Goal: Task Accomplishment & Management: Manage account settings

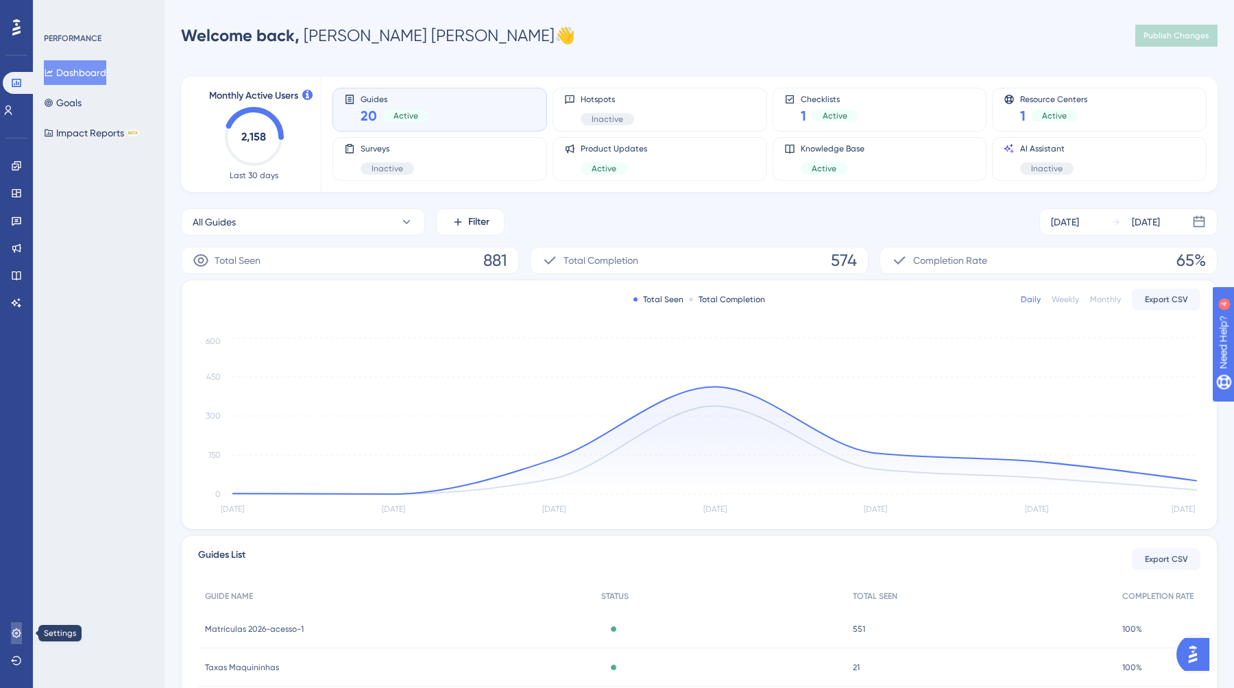
click at [15, 635] on icon at bounding box center [16, 633] width 11 height 11
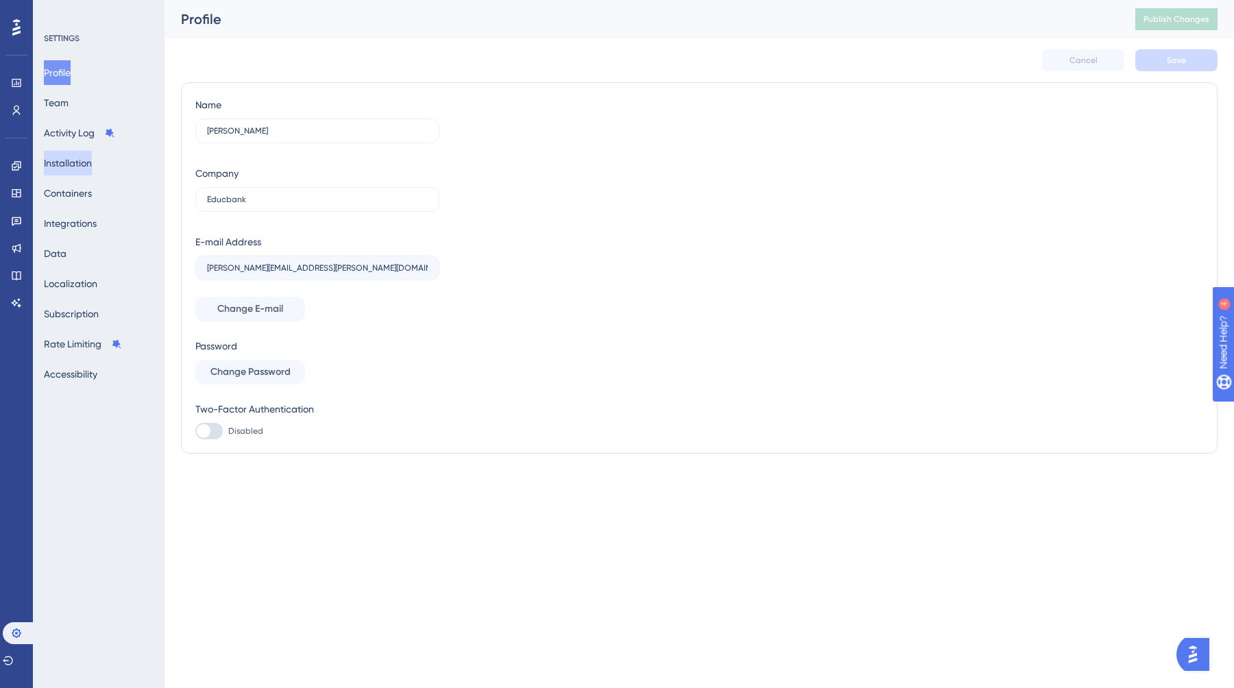
click at [92, 162] on button "Installation" at bounding box center [68, 163] width 48 height 25
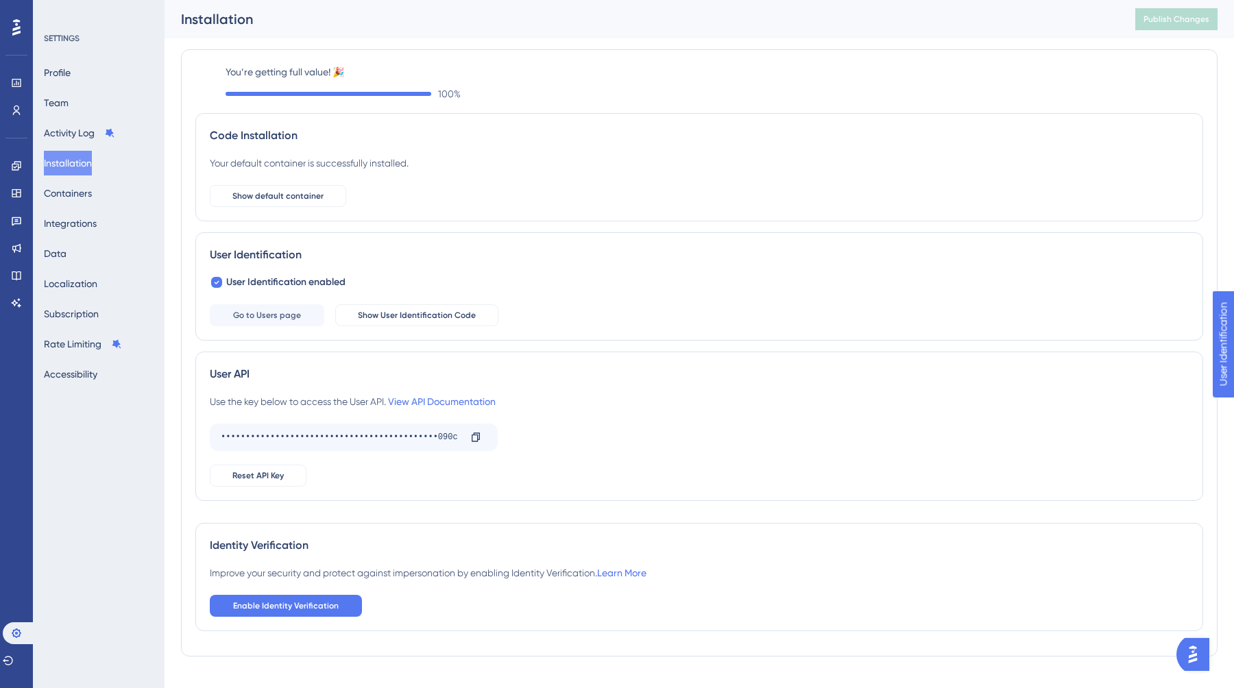
scroll to position [23, 0]
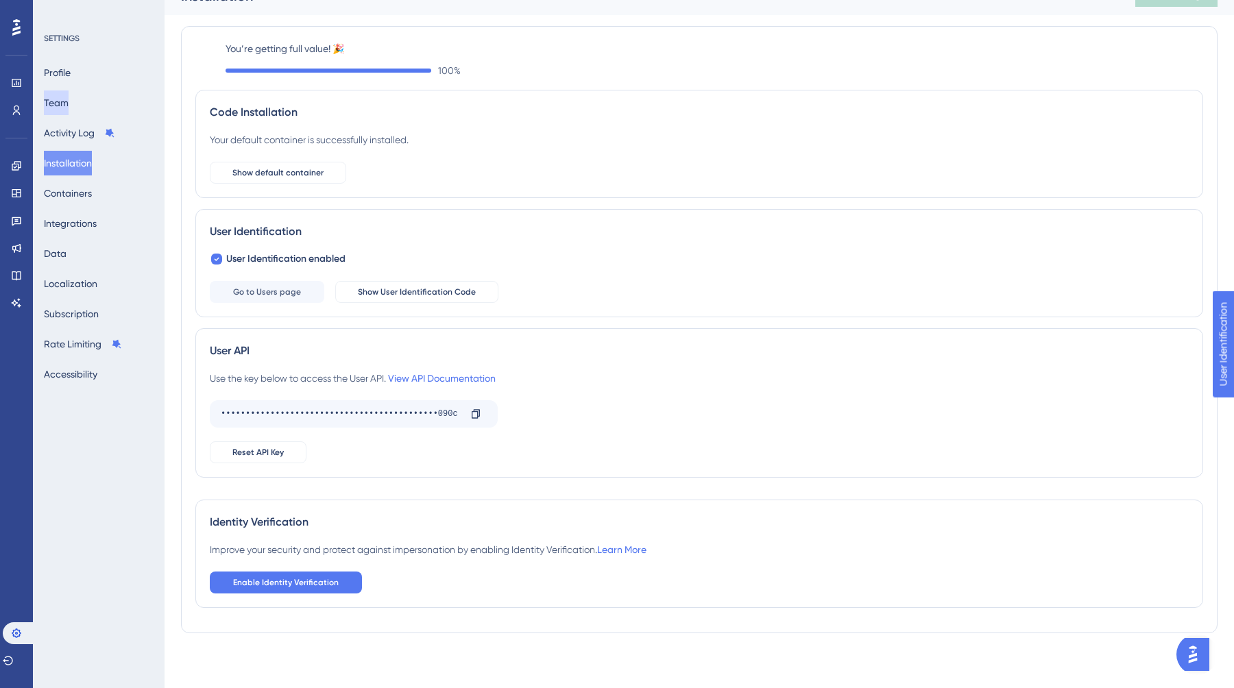
click at [67, 108] on button "Team" at bounding box center [56, 102] width 25 height 25
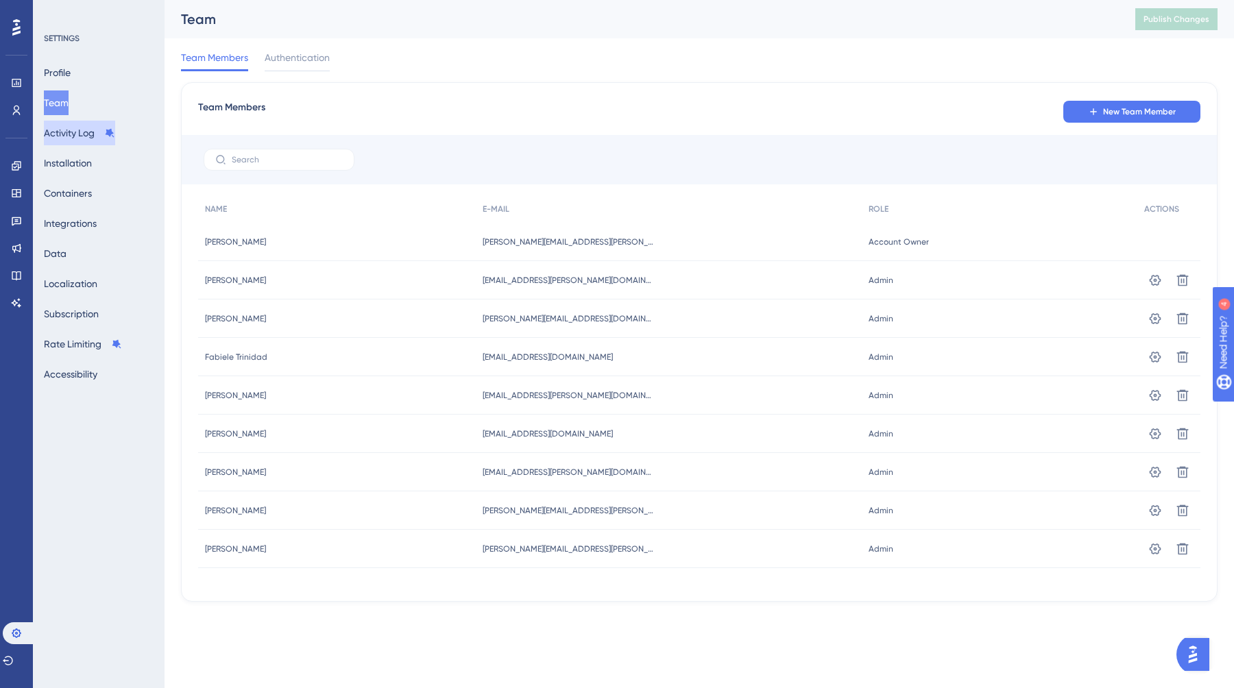
click at [69, 126] on button "Activity Log" at bounding box center [79, 133] width 71 height 25
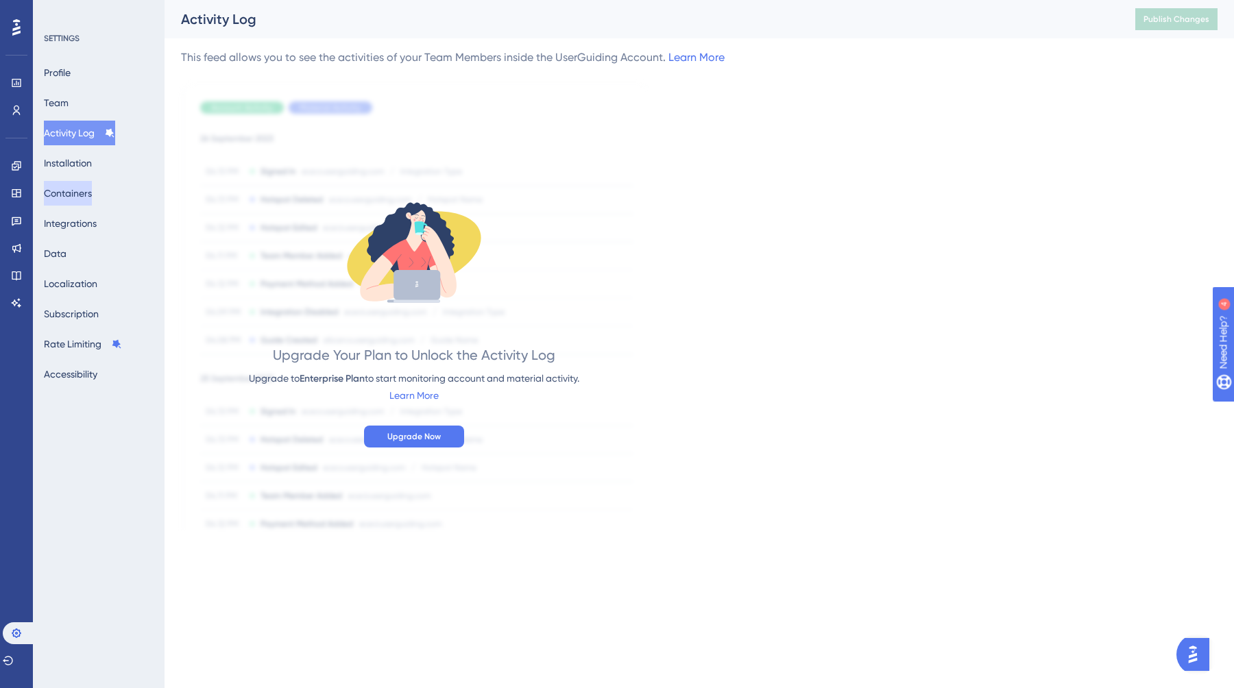
click at [80, 201] on button "Containers" at bounding box center [68, 193] width 48 height 25
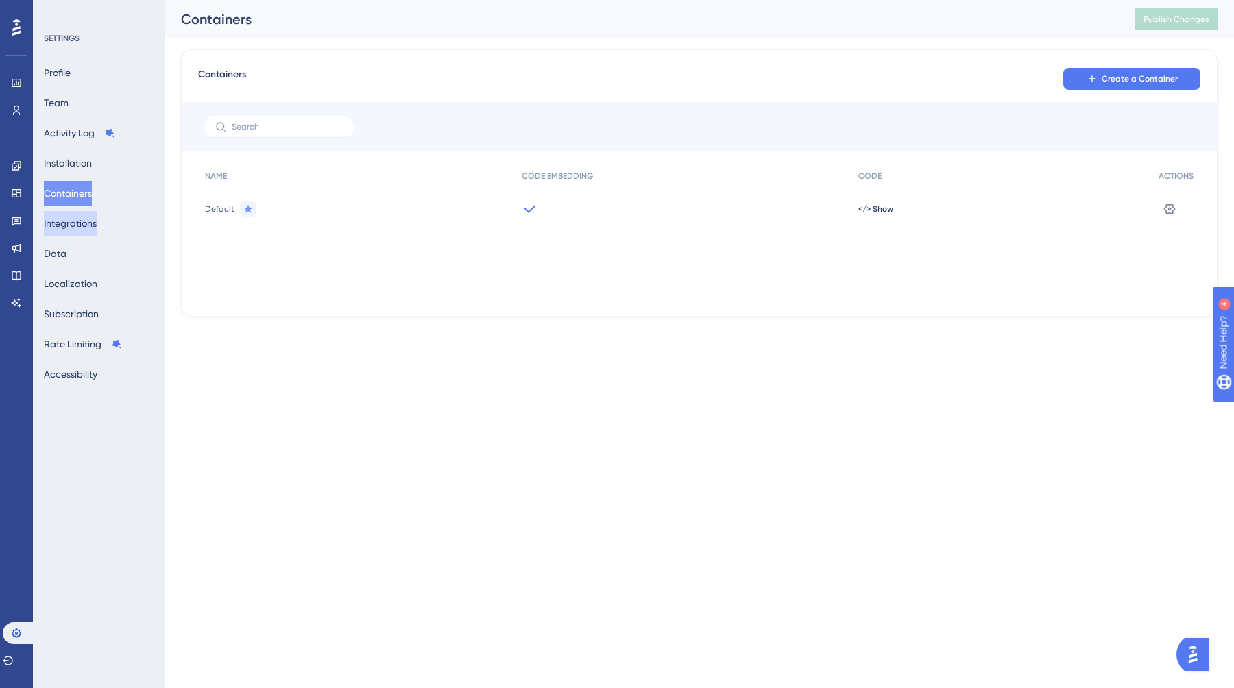
click at [76, 232] on button "Integrations" at bounding box center [70, 223] width 53 height 25
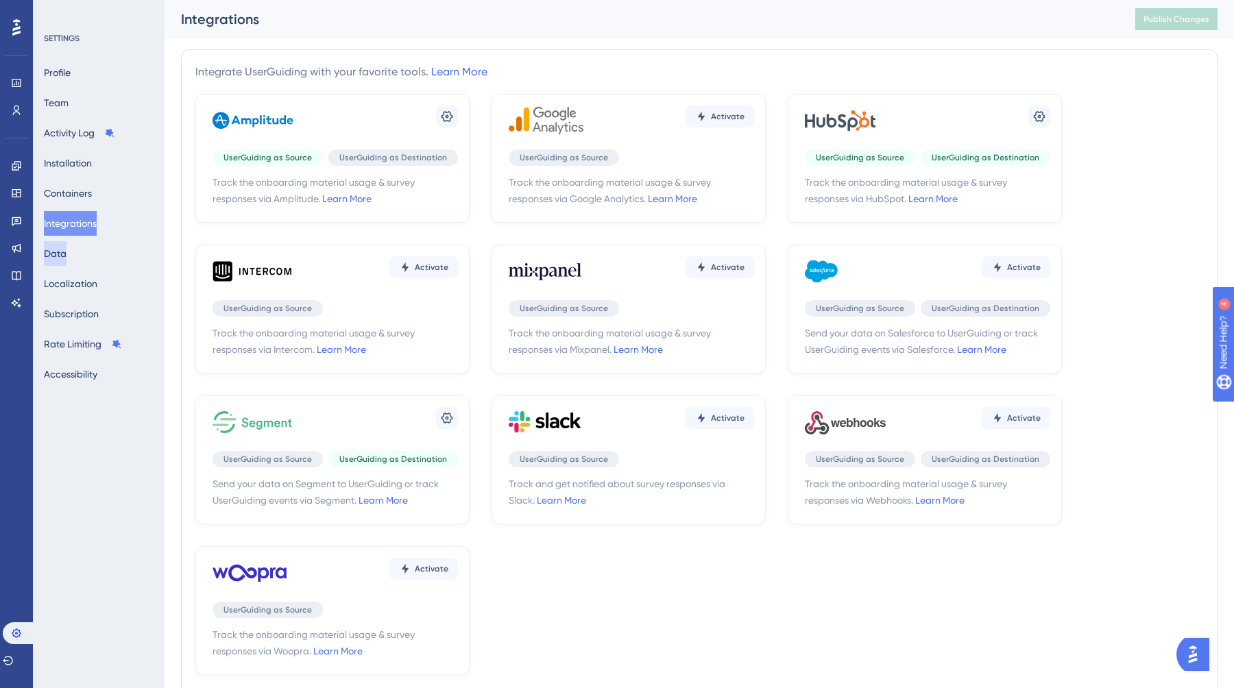
click at [66, 260] on button "Data" at bounding box center [55, 253] width 23 height 25
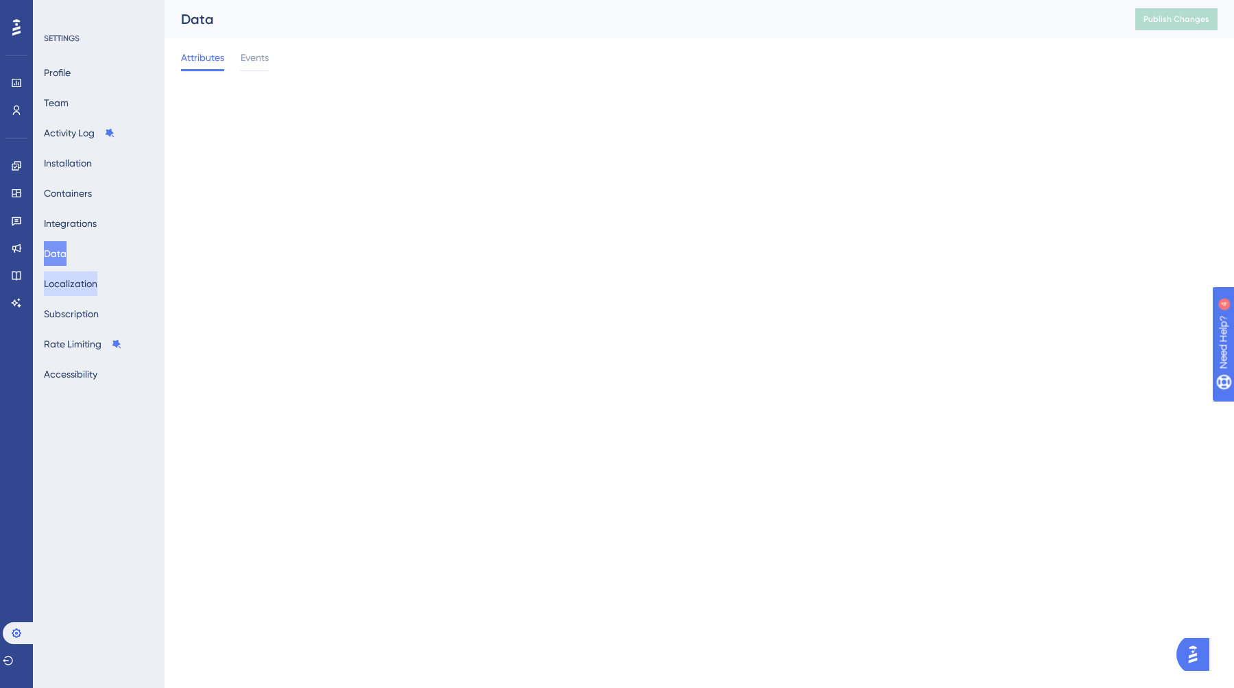
click at [73, 291] on button "Localization" at bounding box center [70, 283] width 53 height 25
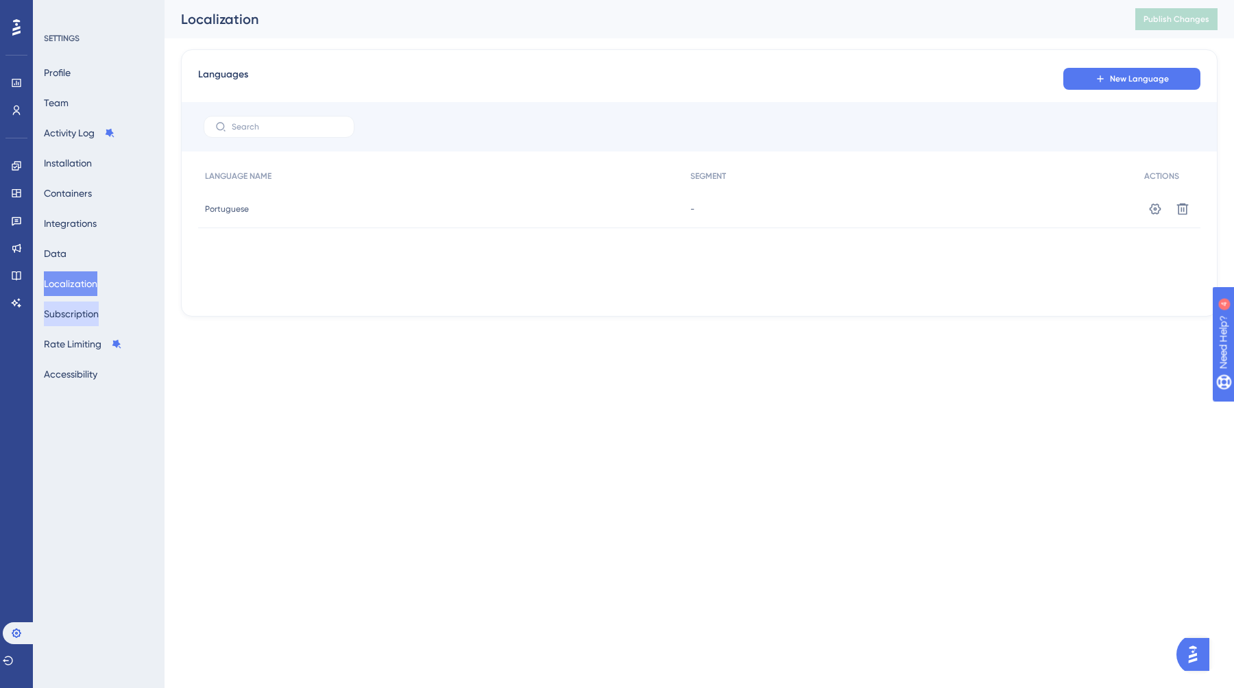
click at [73, 319] on button "Subscription" at bounding box center [71, 314] width 55 height 25
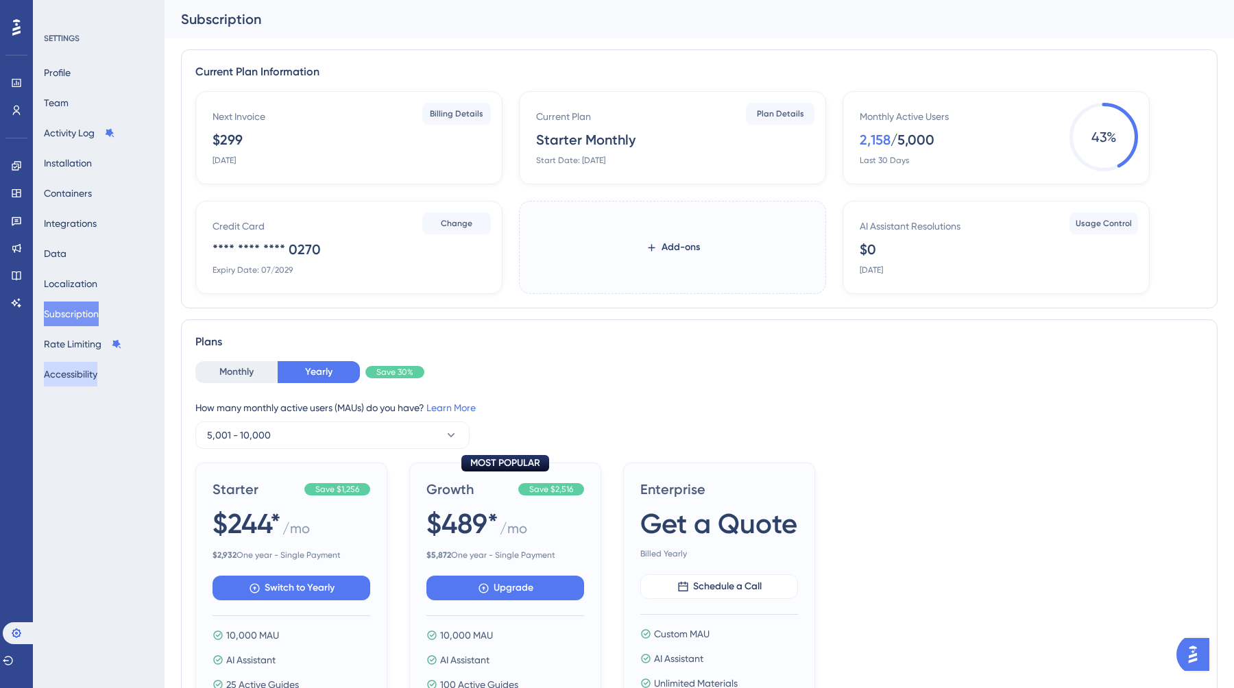
click at [80, 372] on button "Accessibility" at bounding box center [70, 374] width 53 height 25
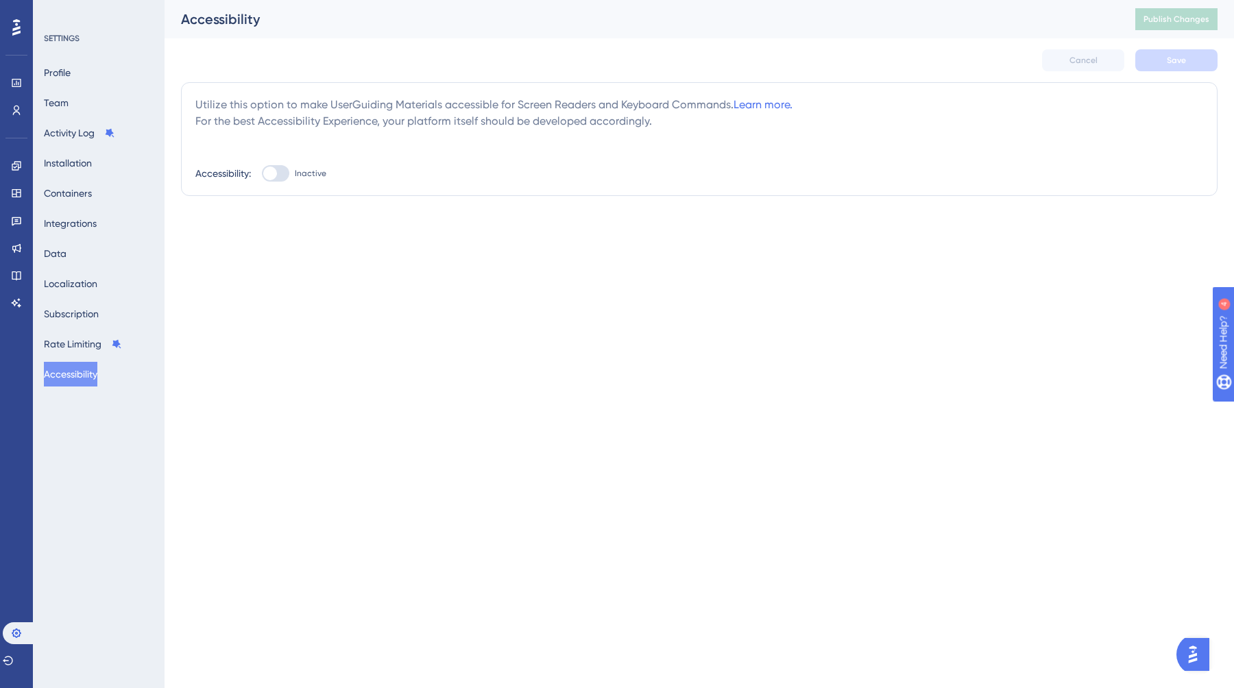
click at [93, 66] on div "Profile Team Activity Log Installation Containers Integrations Data Localizatio…" at bounding box center [99, 223] width 111 height 326
click at [71, 66] on button "Profile" at bounding box center [57, 72] width 27 height 25
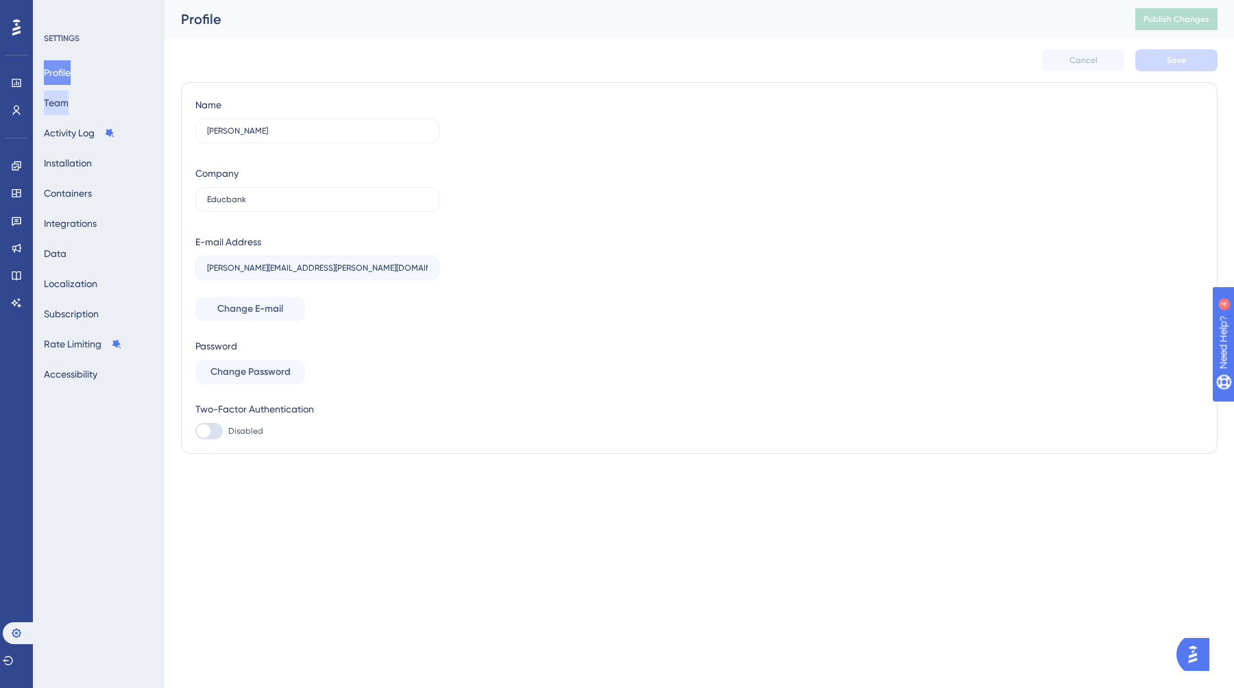
click at [64, 104] on button "Team" at bounding box center [56, 102] width 25 height 25
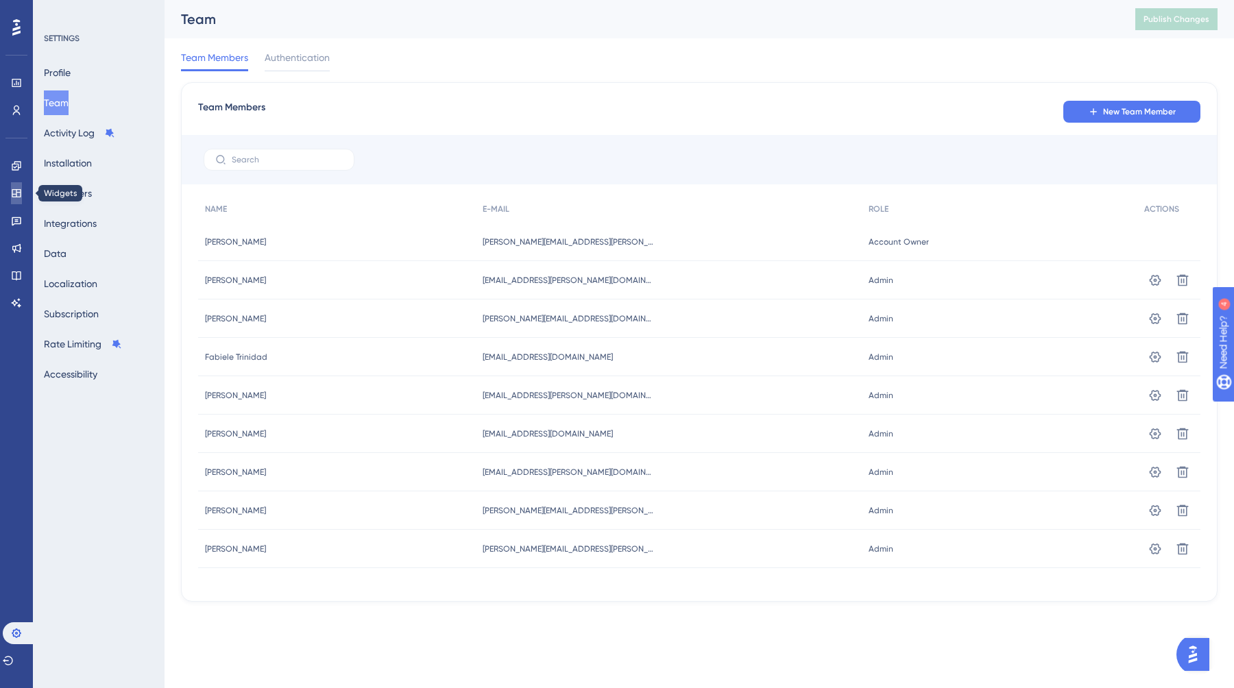
click at [16, 193] on icon at bounding box center [16, 193] width 9 height 8
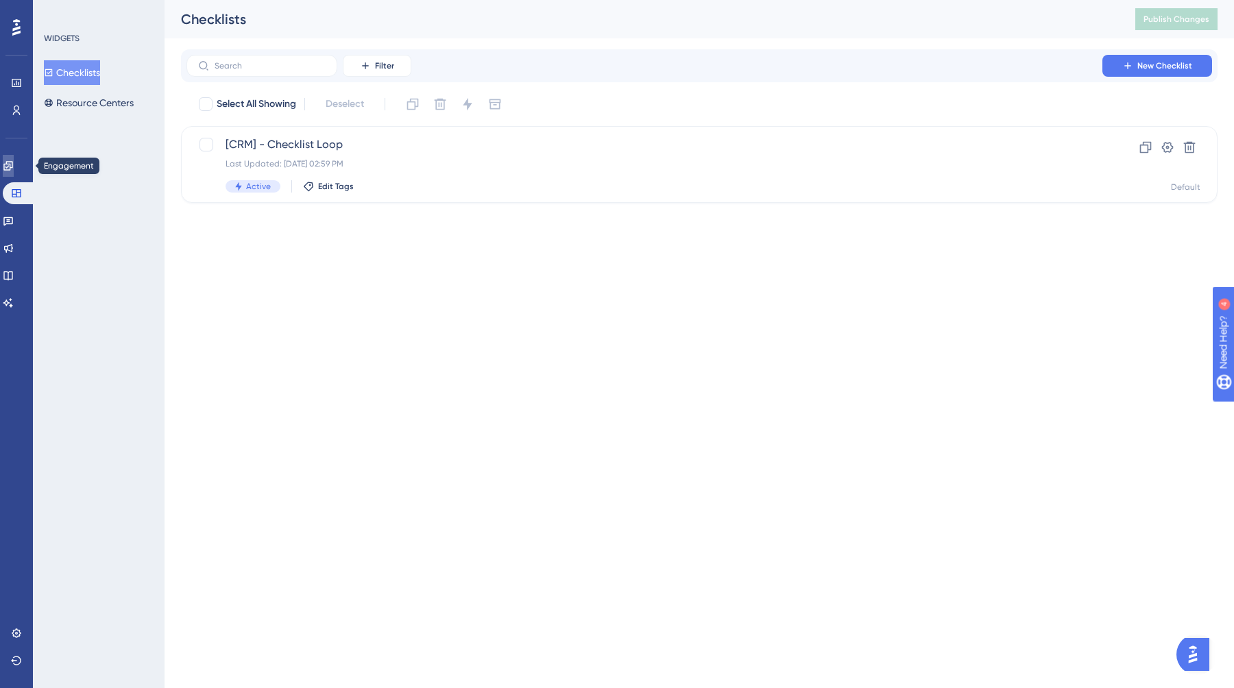
click at [12, 167] on icon at bounding box center [7, 165] width 9 height 9
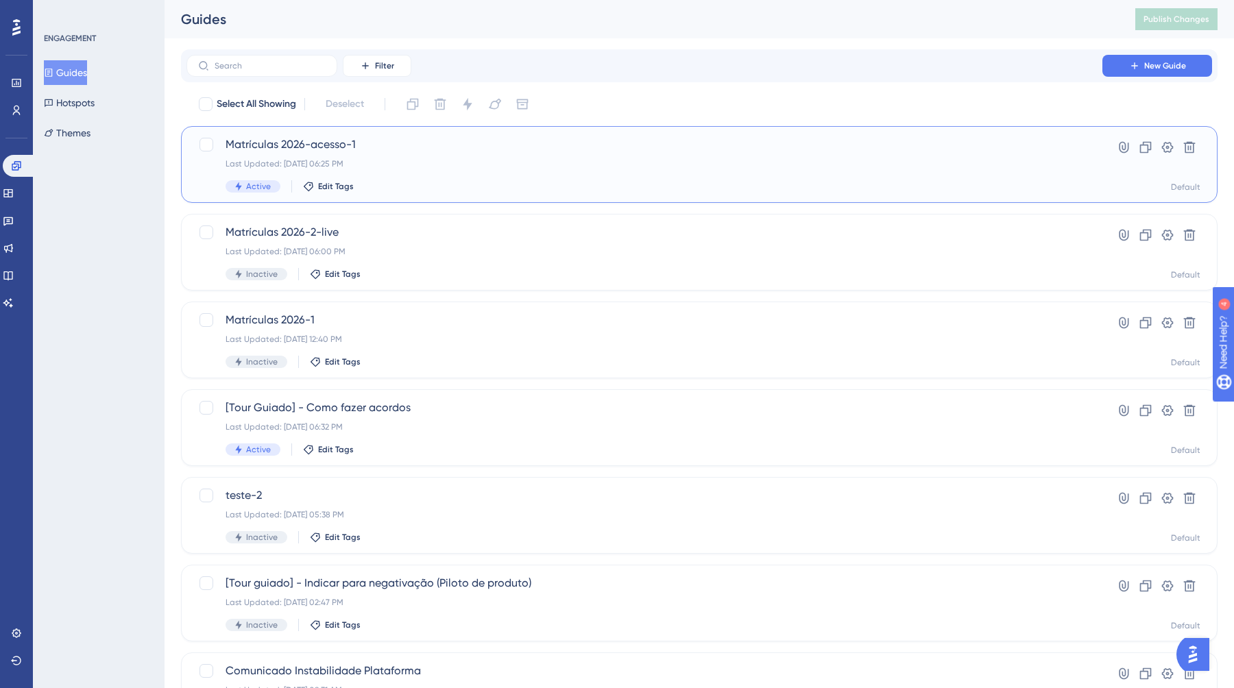
click at [387, 160] on div "Last Updated: [DATE] 06:25 PM" at bounding box center [645, 163] width 838 height 11
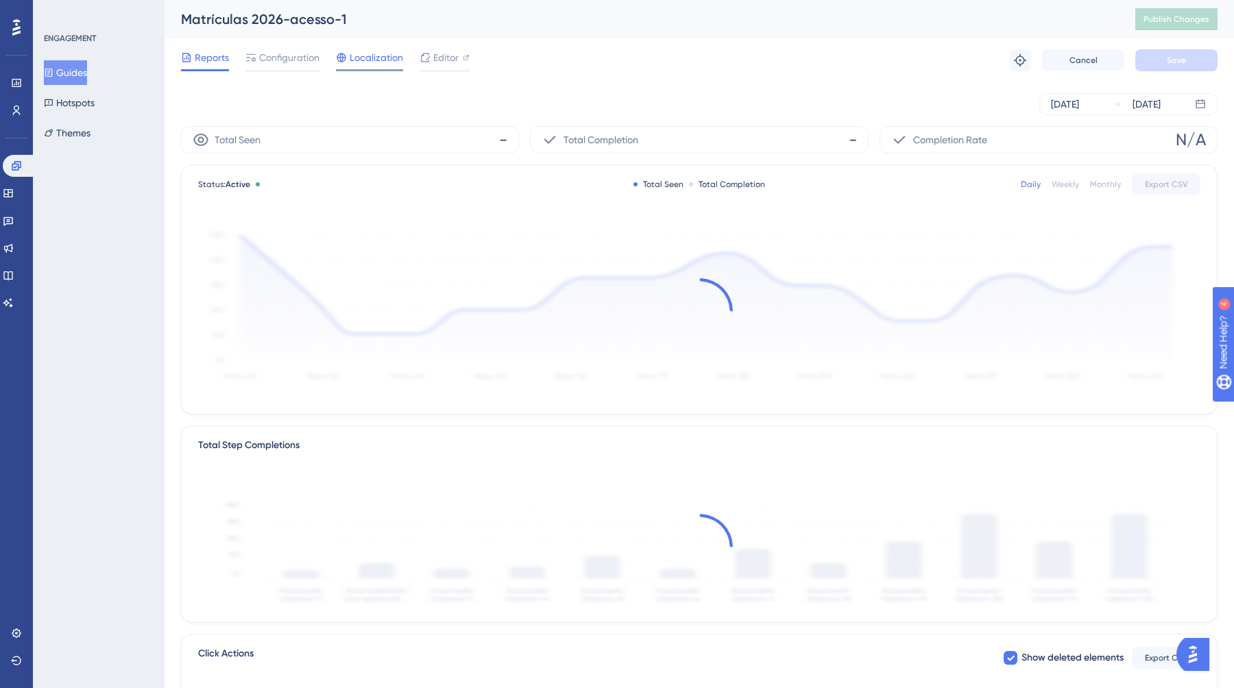
click at [378, 63] on span "Localization" at bounding box center [376, 57] width 53 height 16
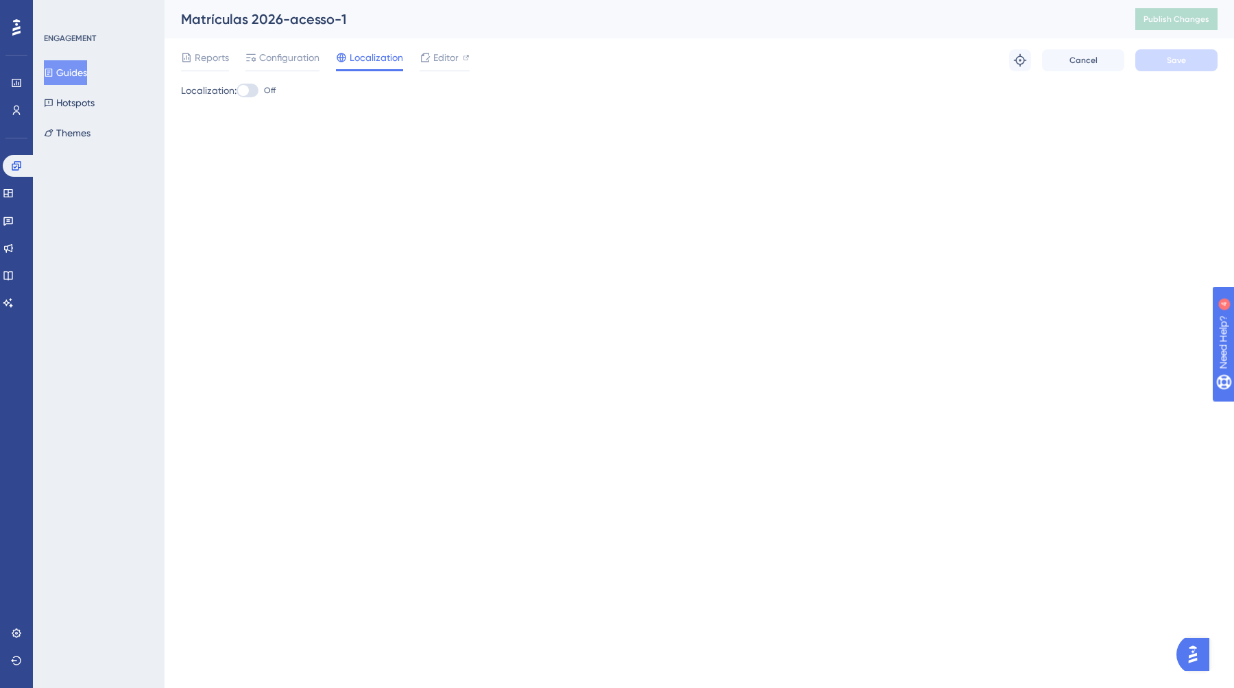
click at [320, 60] on div "Reports Configuration Localization Editor" at bounding box center [325, 60] width 289 height 22
click at [287, 61] on span "Configuration" at bounding box center [289, 57] width 60 height 16
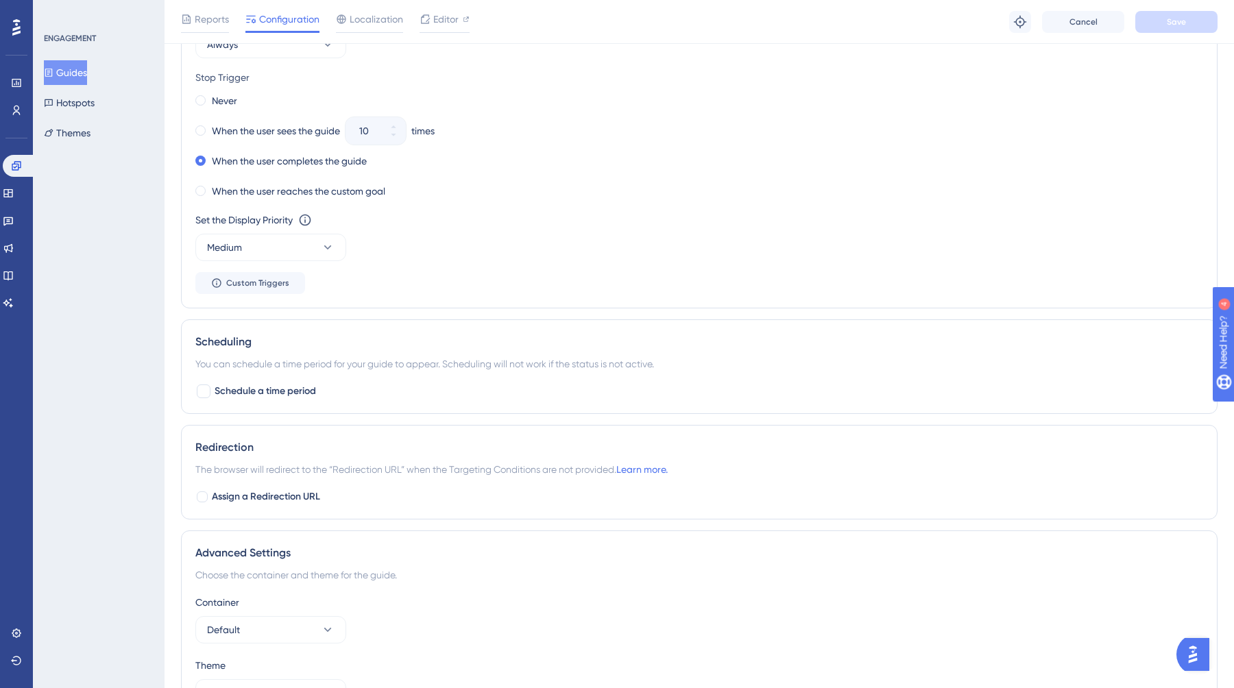
scroll to position [821, 0]
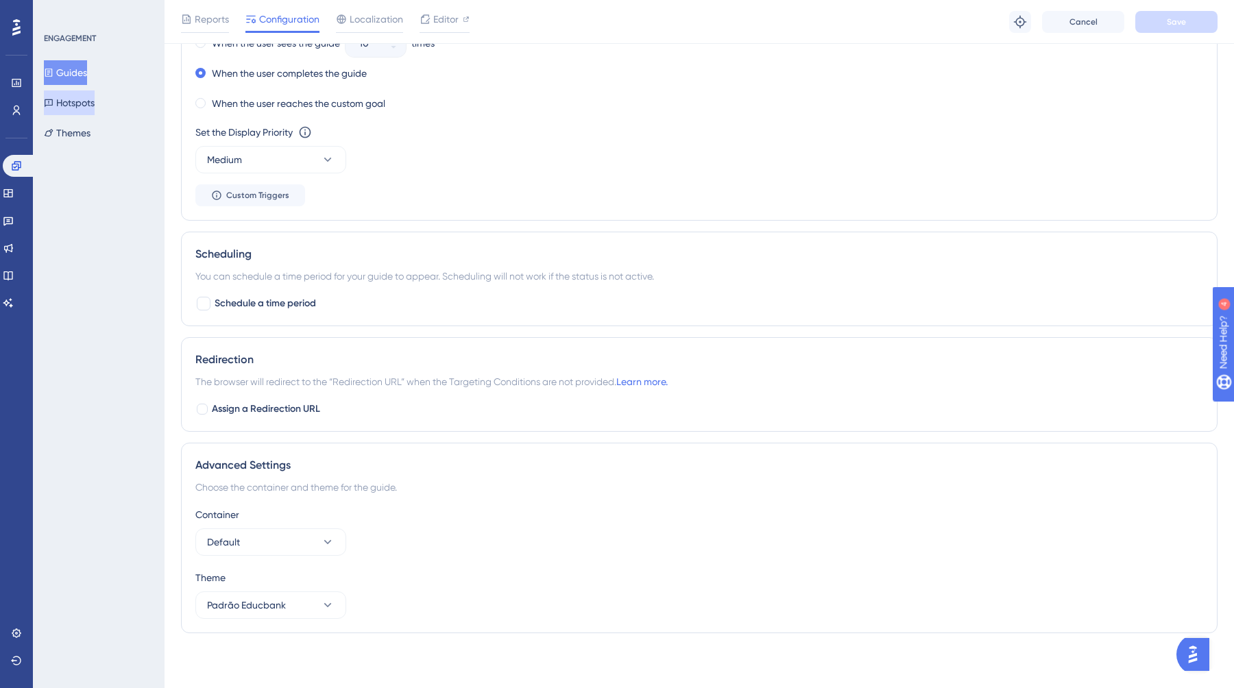
click at [80, 98] on button "Hotspots" at bounding box center [69, 102] width 51 height 25
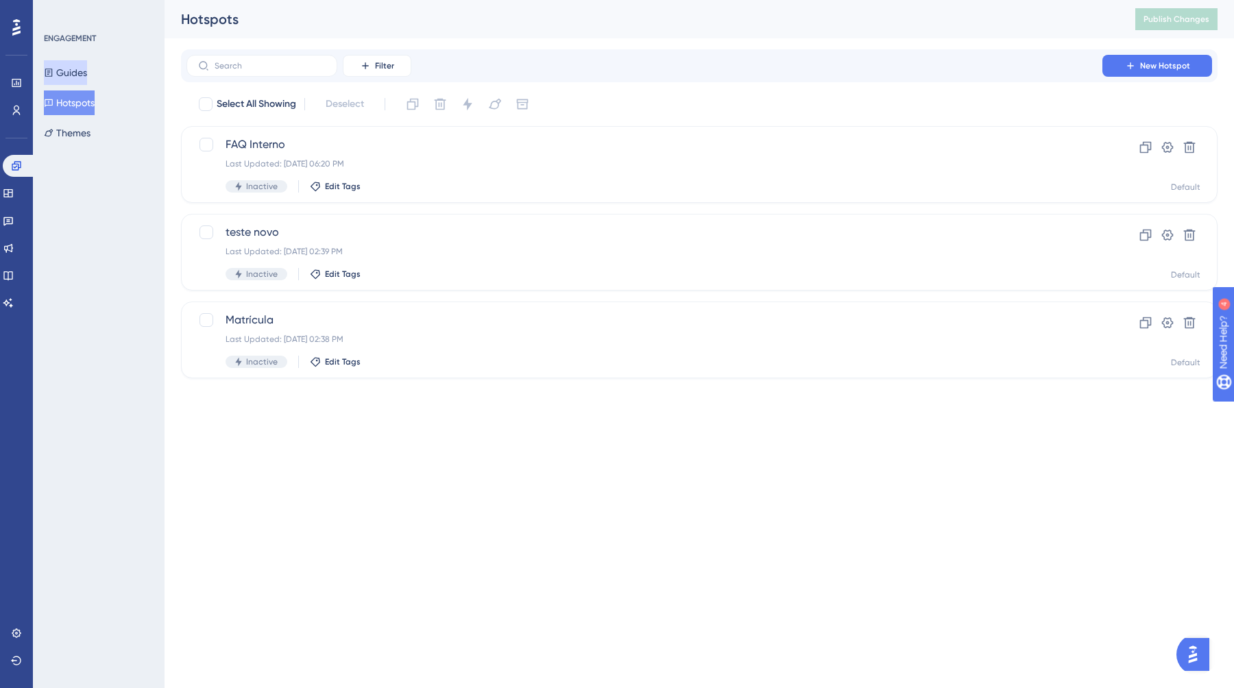
click at [80, 75] on button "Guides" at bounding box center [65, 72] width 43 height 25
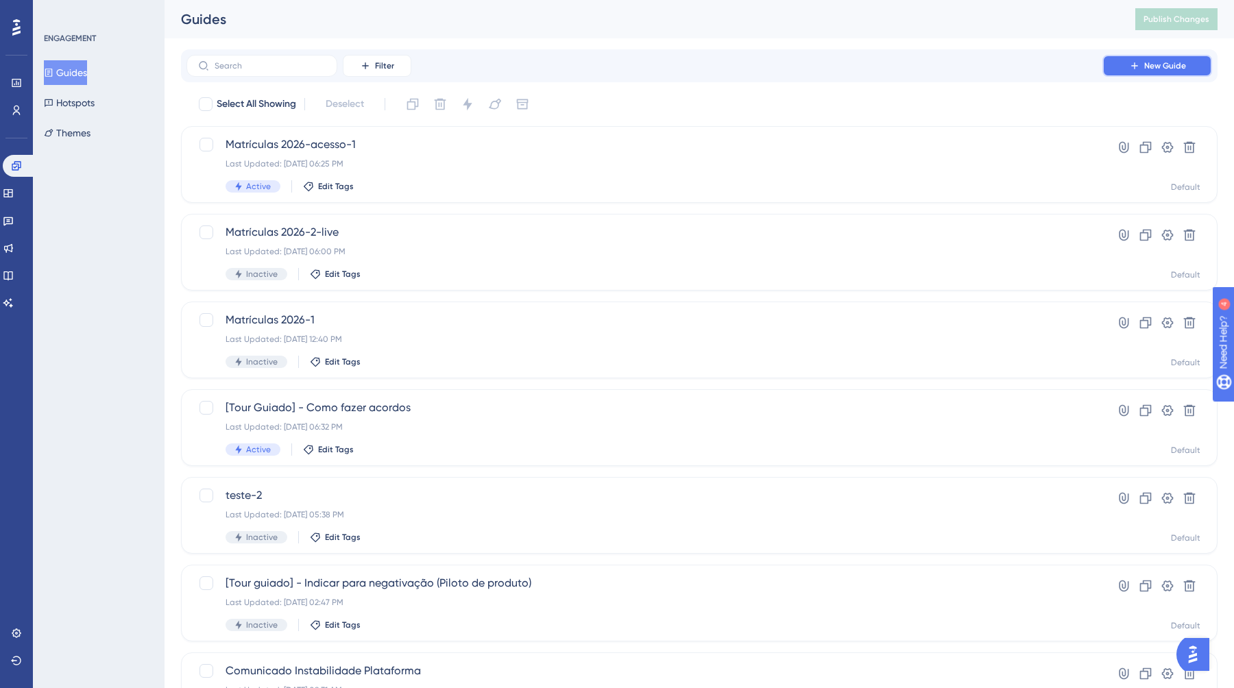
click at [1154, 73] on button "New Guide" at bounding box center [1157, 66] width 110 height 22
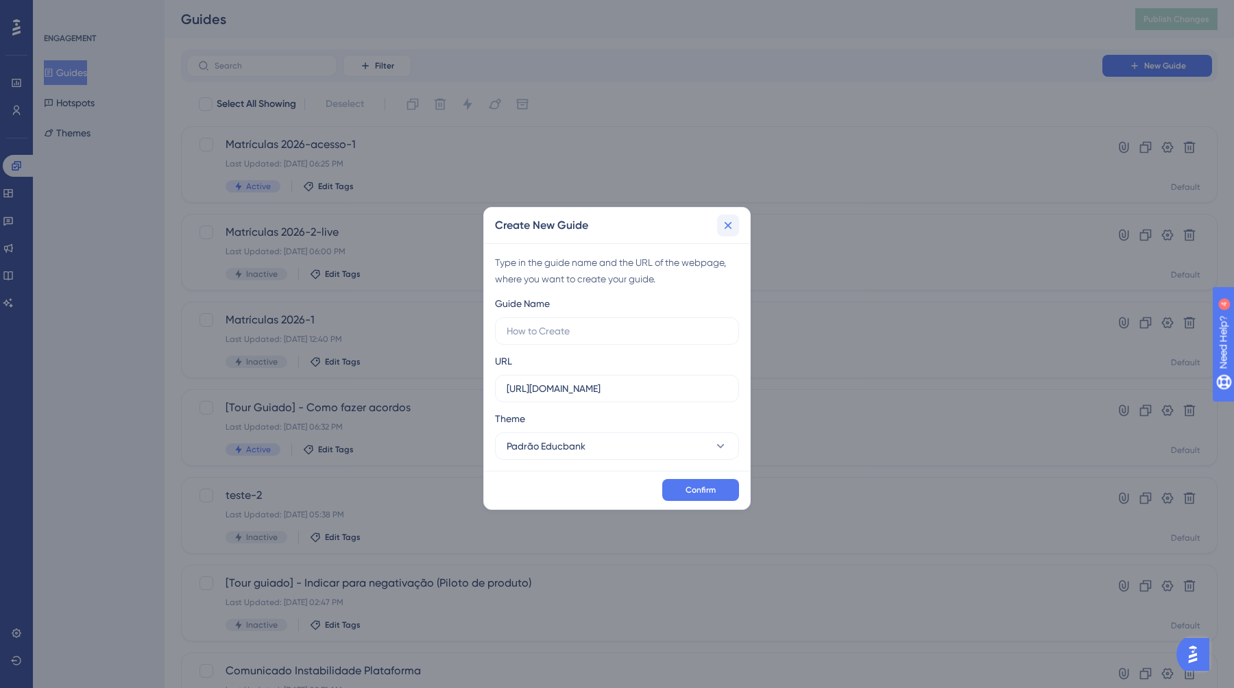
click at [727, 232] on button at bounding box center [728, 226] width 22 height 22
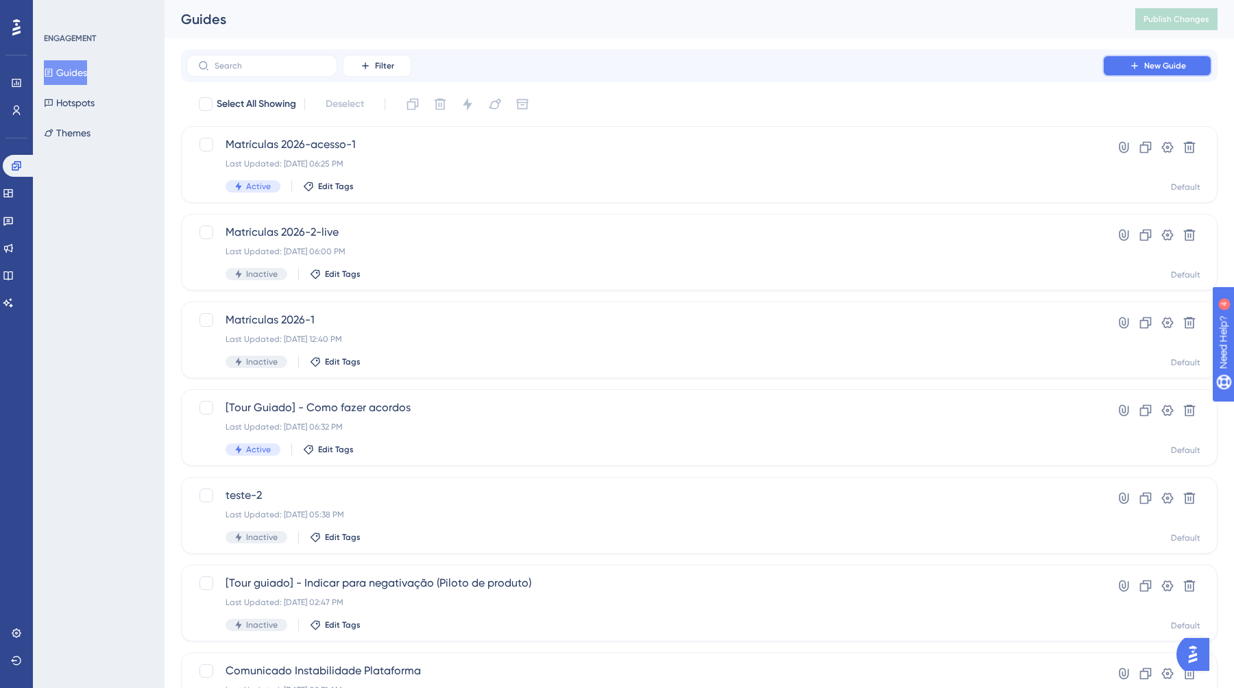
click at [1178, 68] on span "New Guide" at bounding box center [1165, 65] width 42 height 11
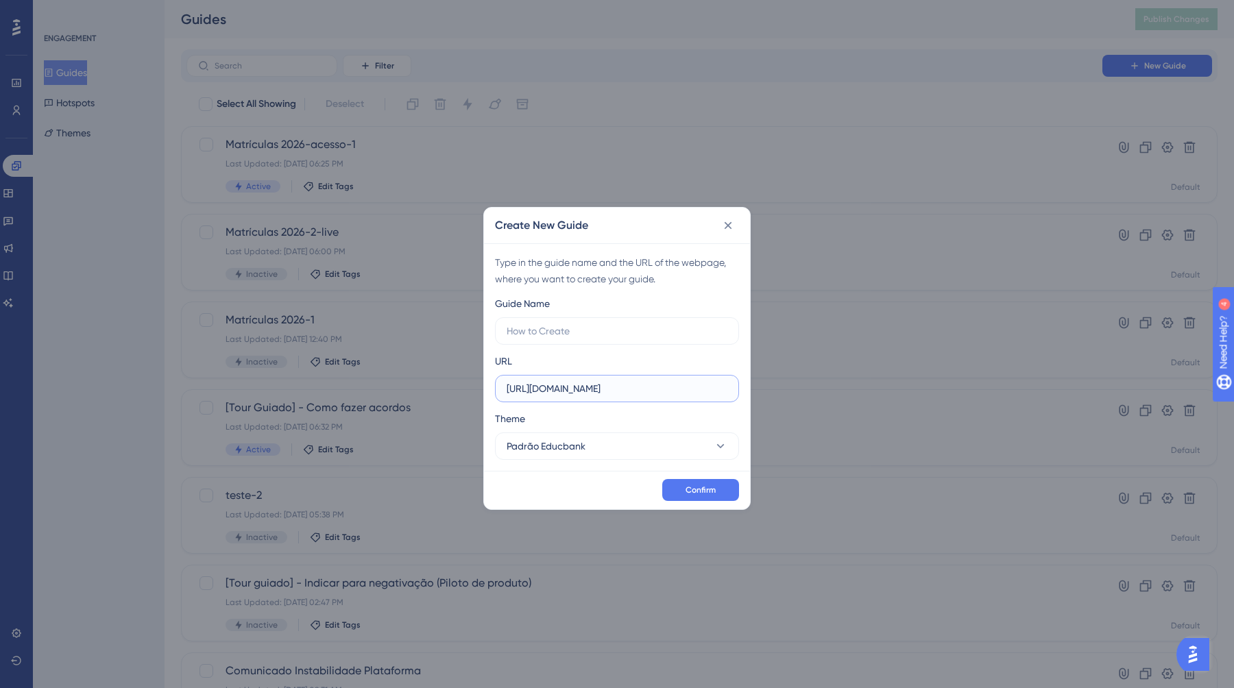
click at [573, 388] on input "[URL][DOMAIN_NAME]" at bounding box center [617, 388] width 221 height 15
click at [747, 202] on div "Create New Guide Type in the guide name and the URL of the webpage, where you w…" at bounding box center [617, 344] width 1234 height 688
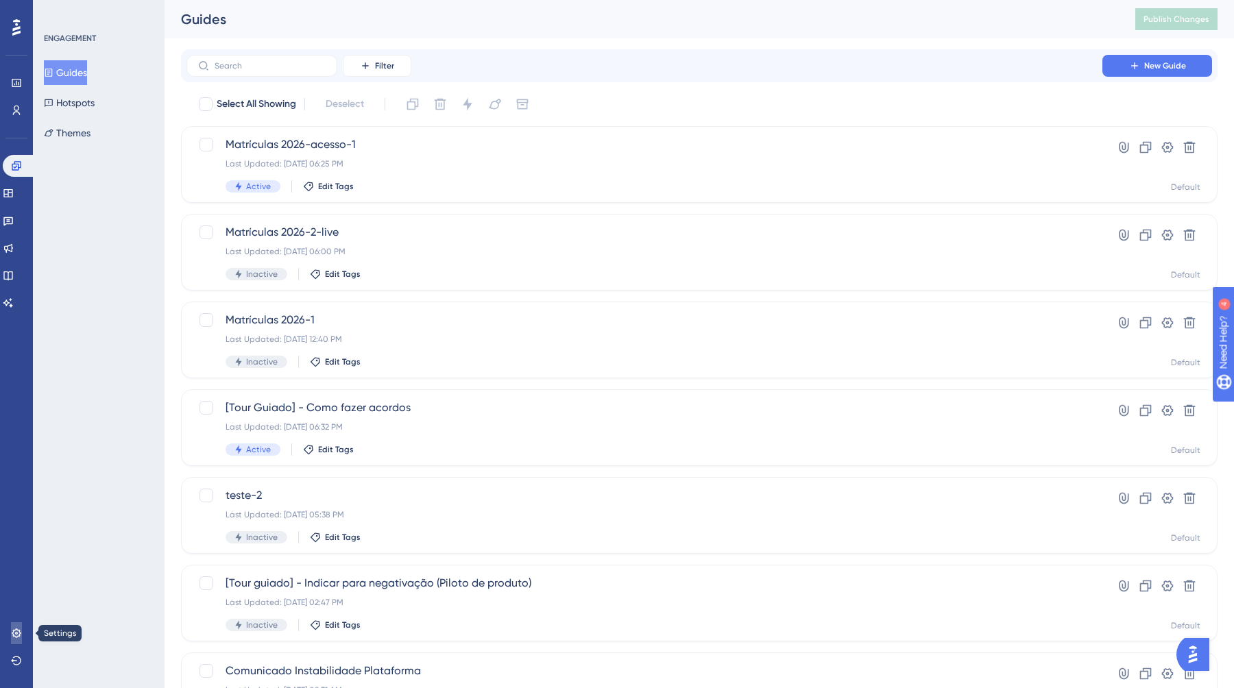
click at [13, 638] on icon at bounding box center [16, 633] width 11 height 11
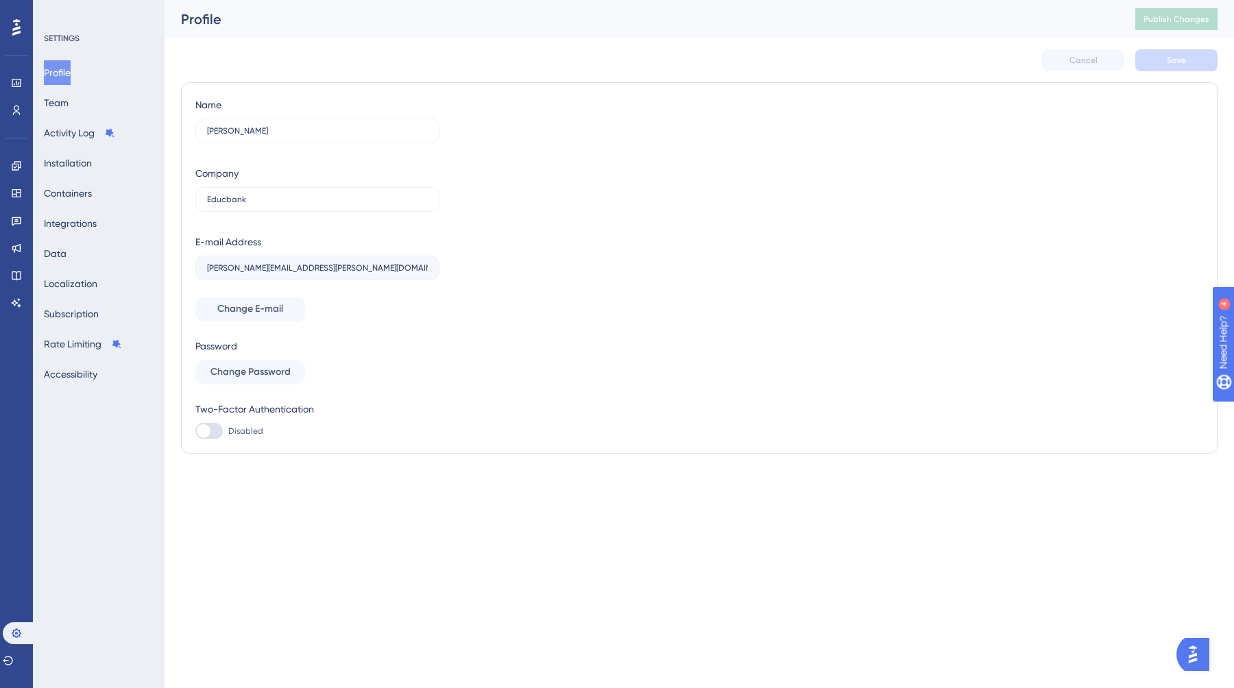
click at [13, 23] on icon at bounding box center [16, 28] width 8 height 18
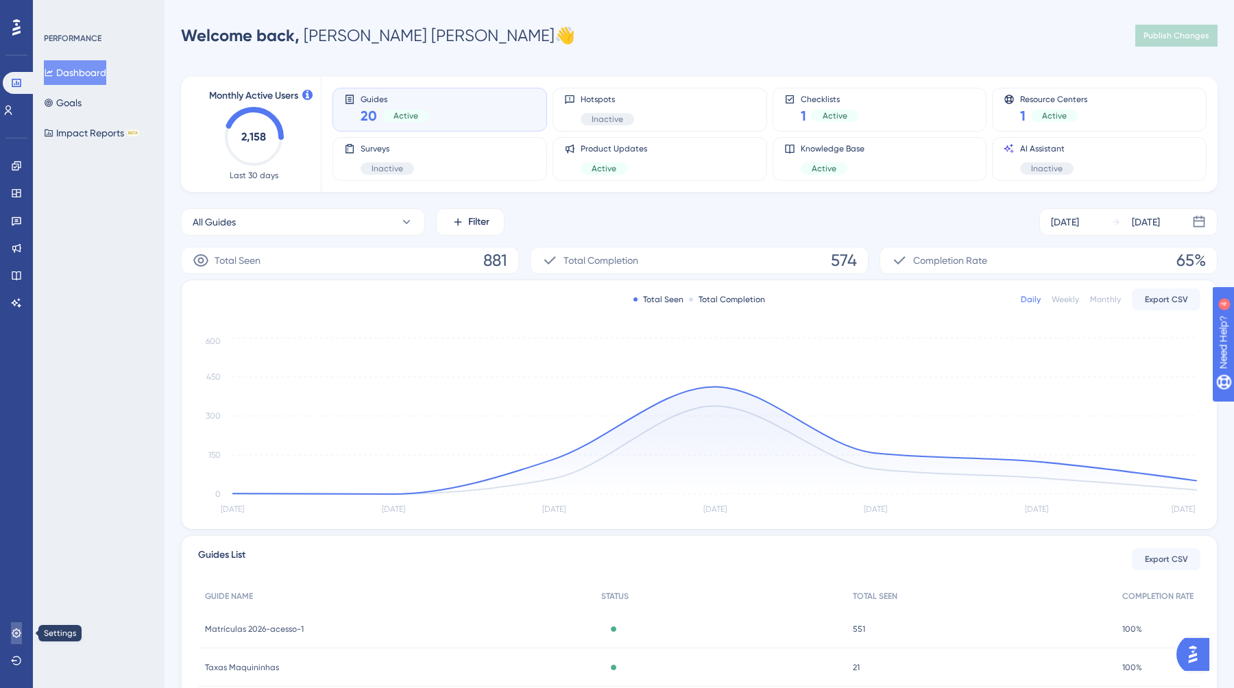
click at [14, 639] on link at bounding box center [16, 633] width 11 height 22
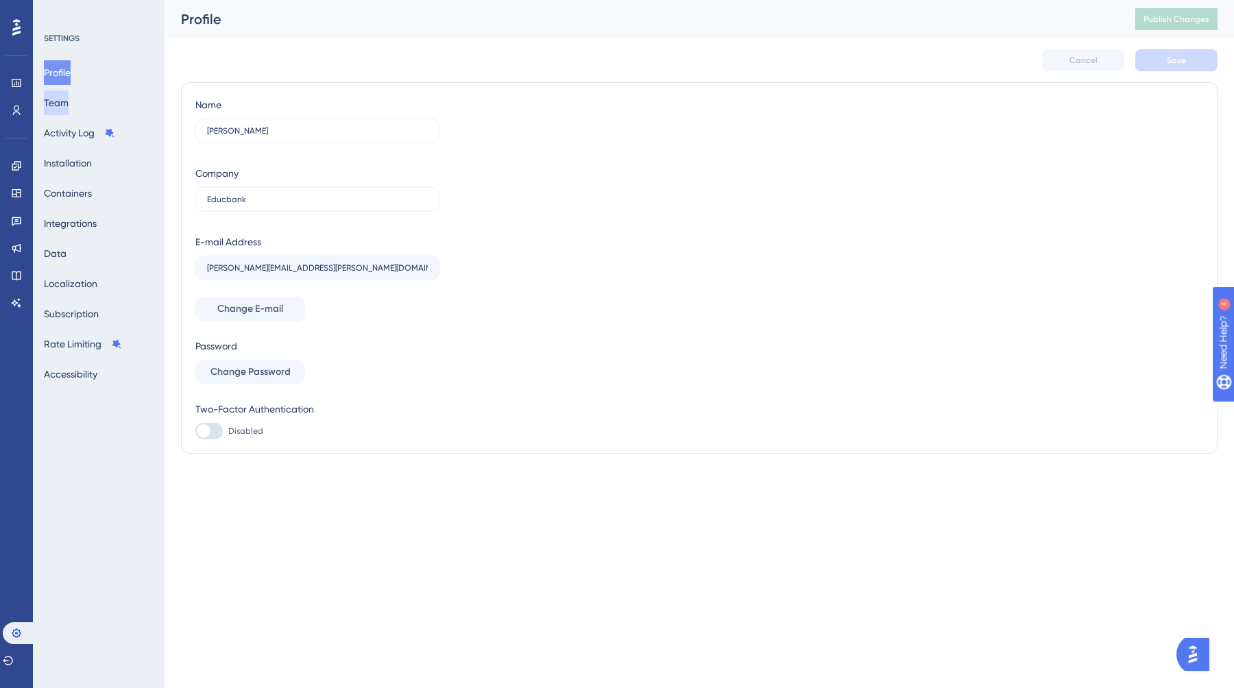
click at [67, 97] on button "Team" at bounding box center [56, 102] width 25 height 25
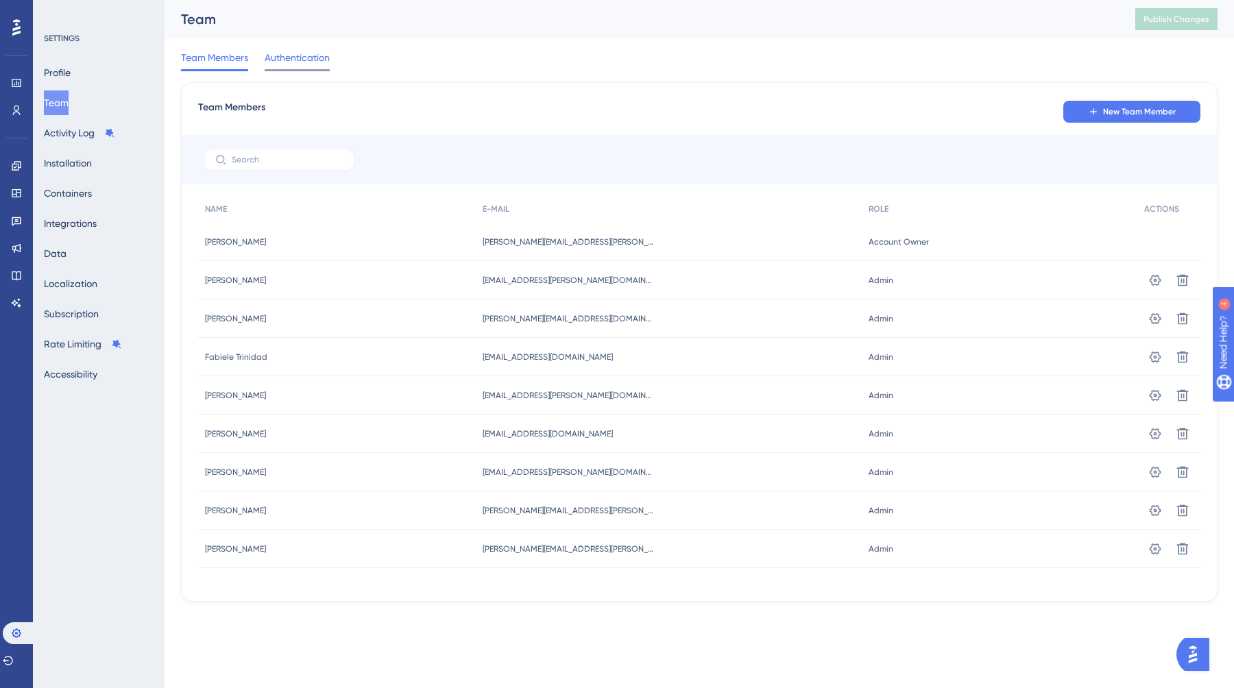
click at [304, 65] on span "Authentication" at bounding box center [297, 57] width 65 height 16
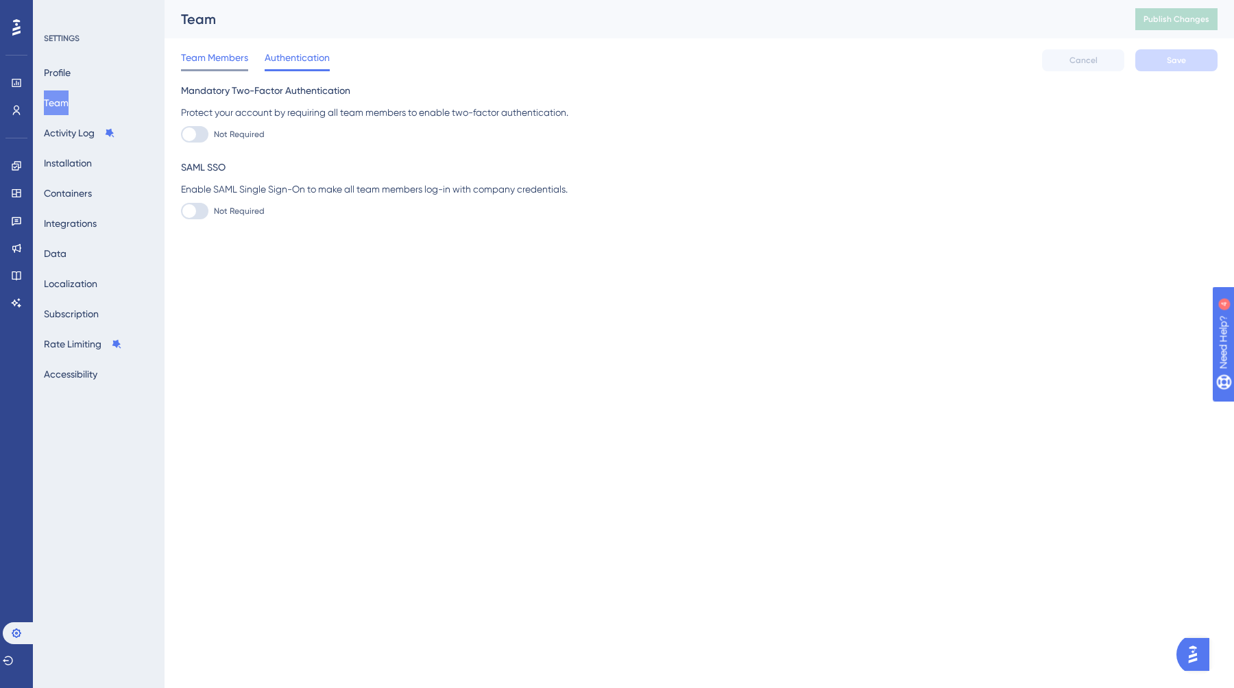
click at [224, 55] on span "Team Members" at bounding box center [214, 57] width 67 height 16
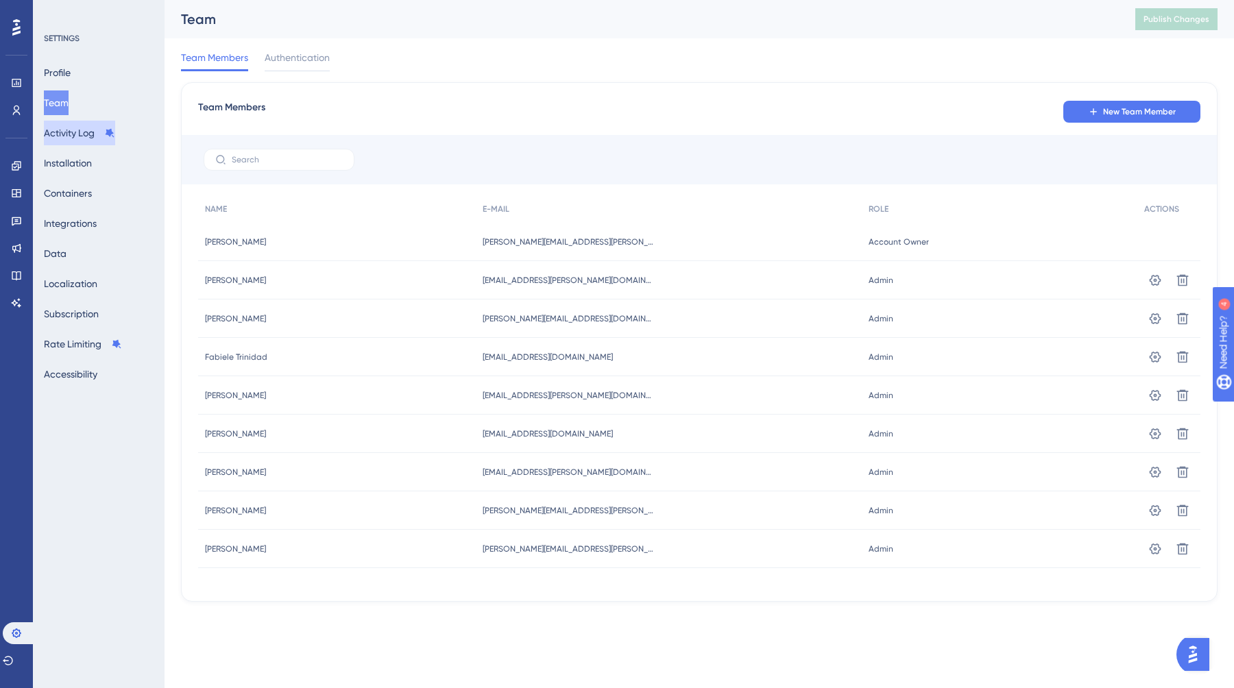
click at [84, 136] on button "Activity Log" at bounding box center [79, 133] width 71 height 25
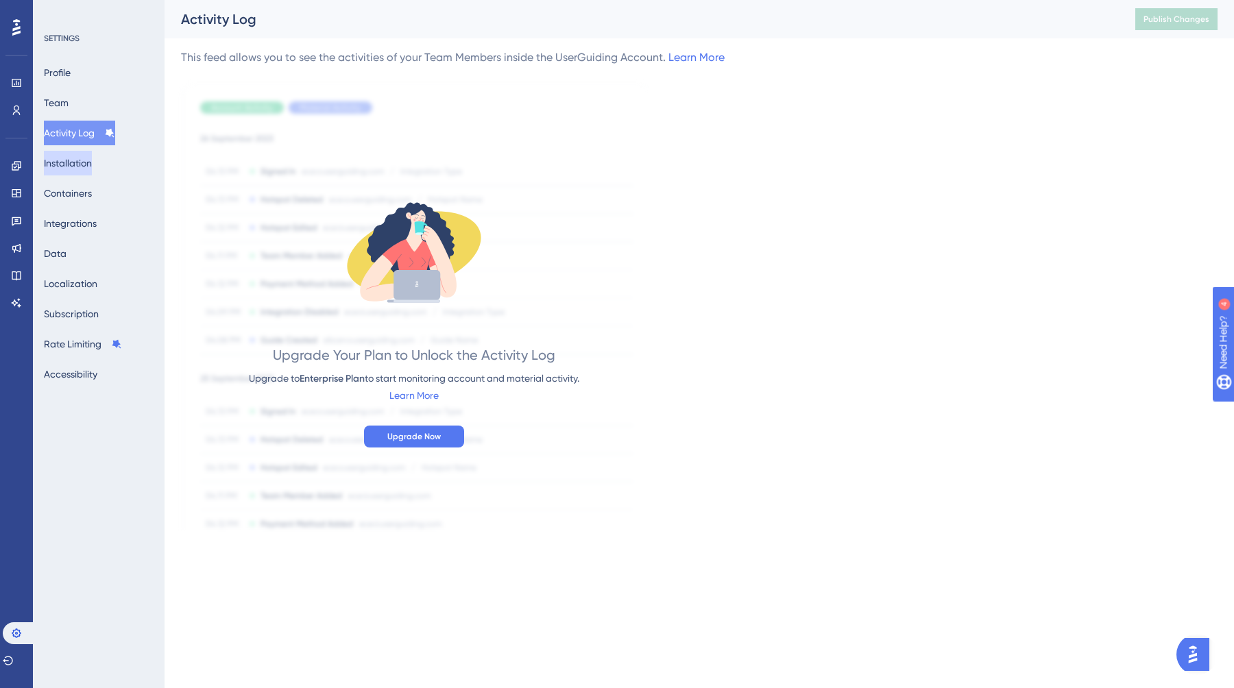
click at [48, 160] on button "Installation" at bounding box center [68, 163] width 48 height 25
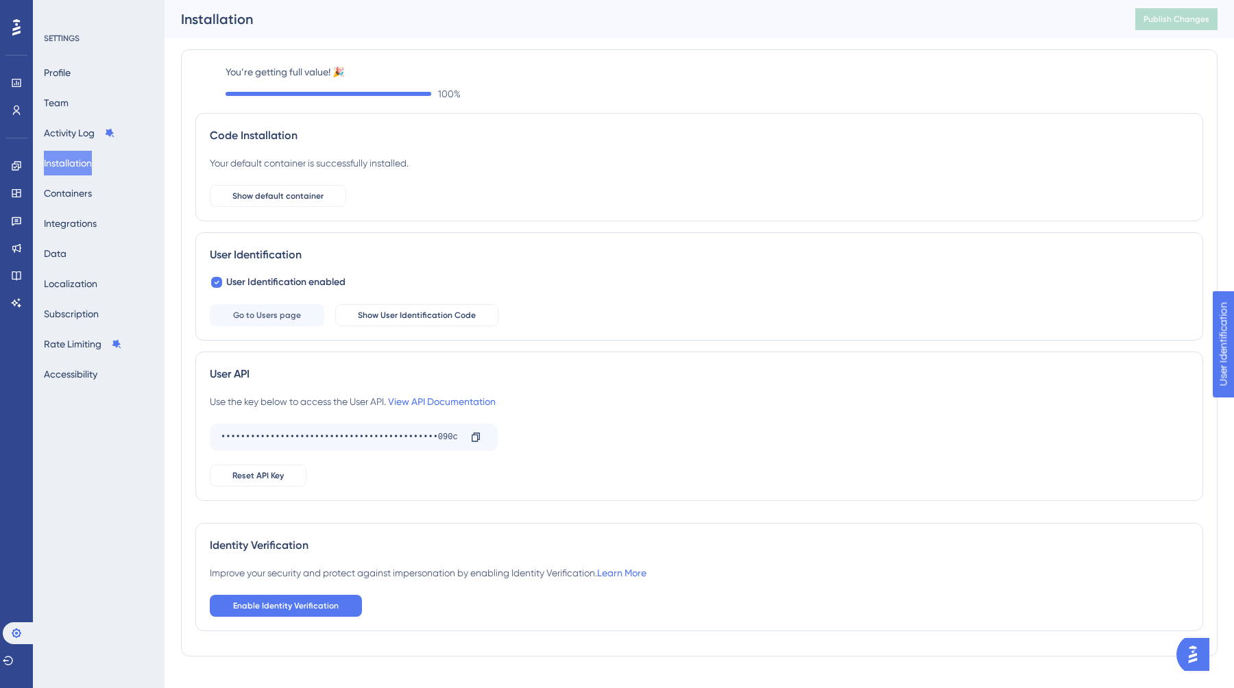
scroll to position [23, 0]
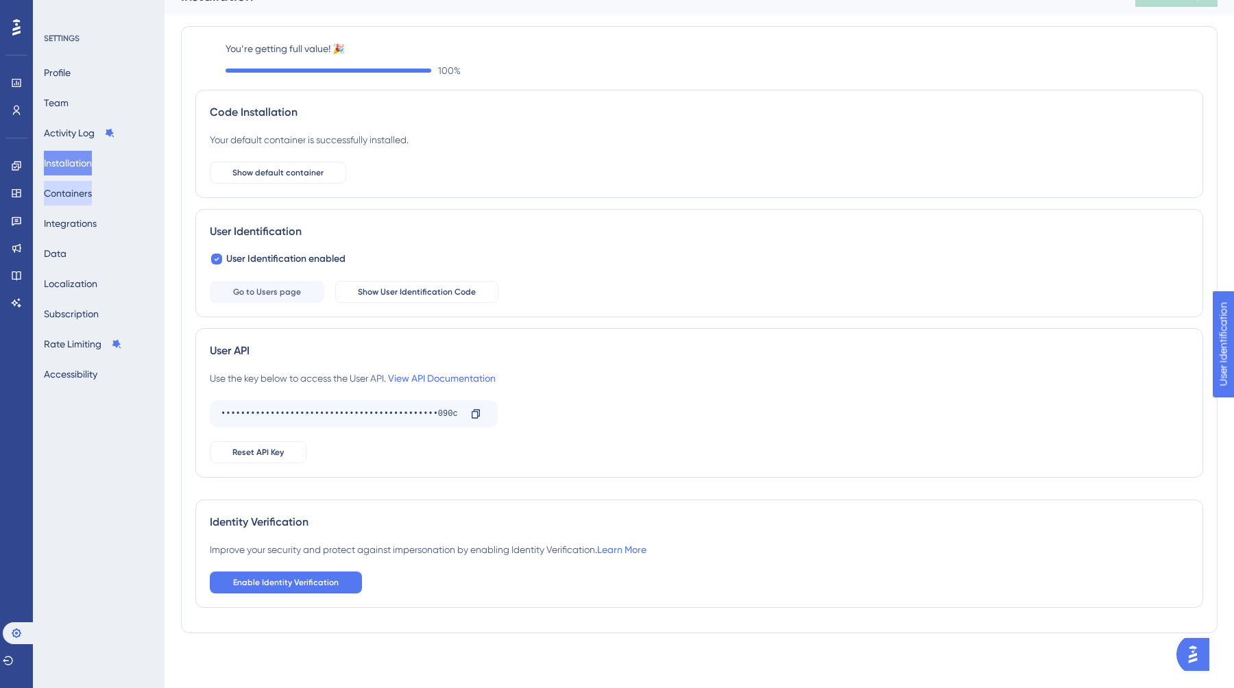
click at [83, 192] on button "Containers" at bounding box center [68, 193] width 48 height 25
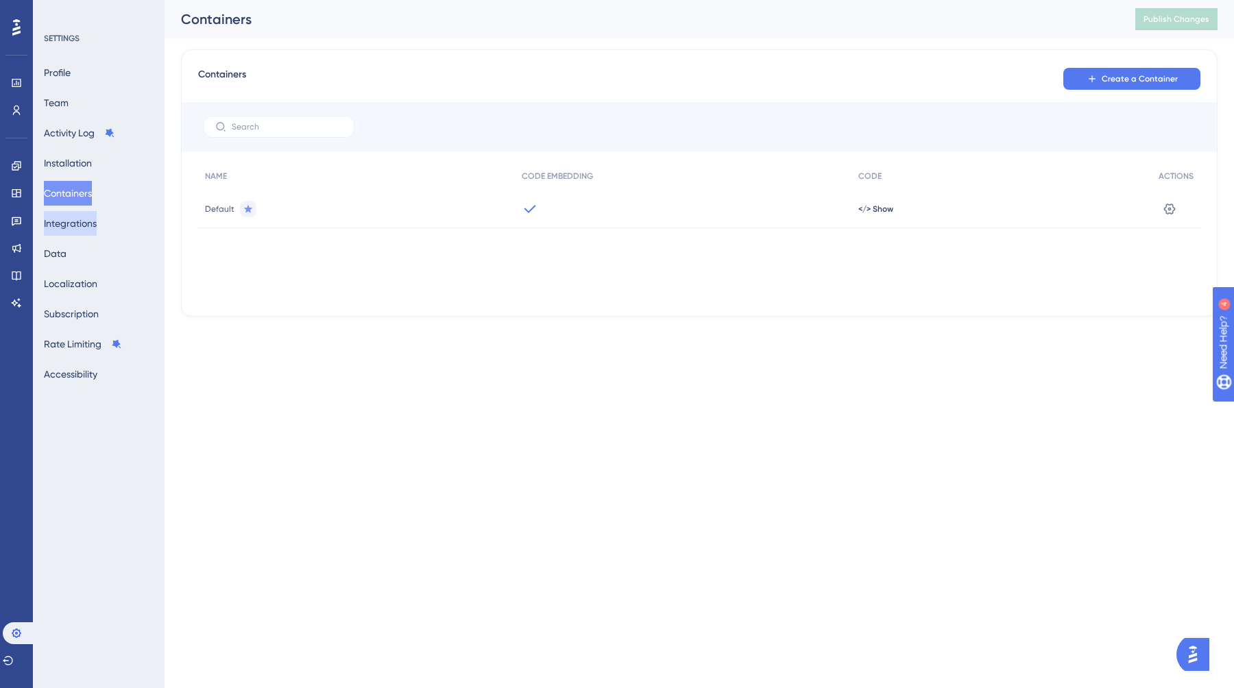
click at [90, 211] on button "Integrations" at bounding box center [70, 223] width 53 height 25
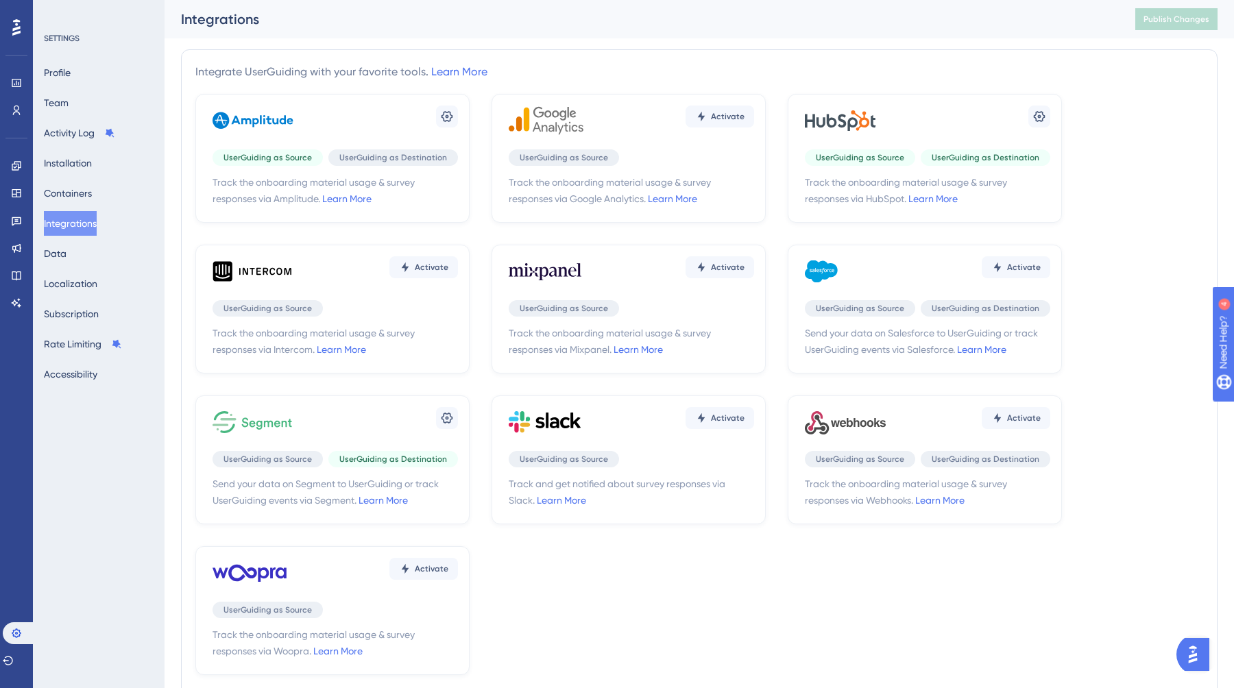
click at [82, 259] on div "Profile Team Activity Log Installation Containers Integrations Data Localizatio…" at bounding box center [99, 223] width 111 height 326
click at [66, 257] on button "Data" at bounding box center [55, 253] width 23 height 25
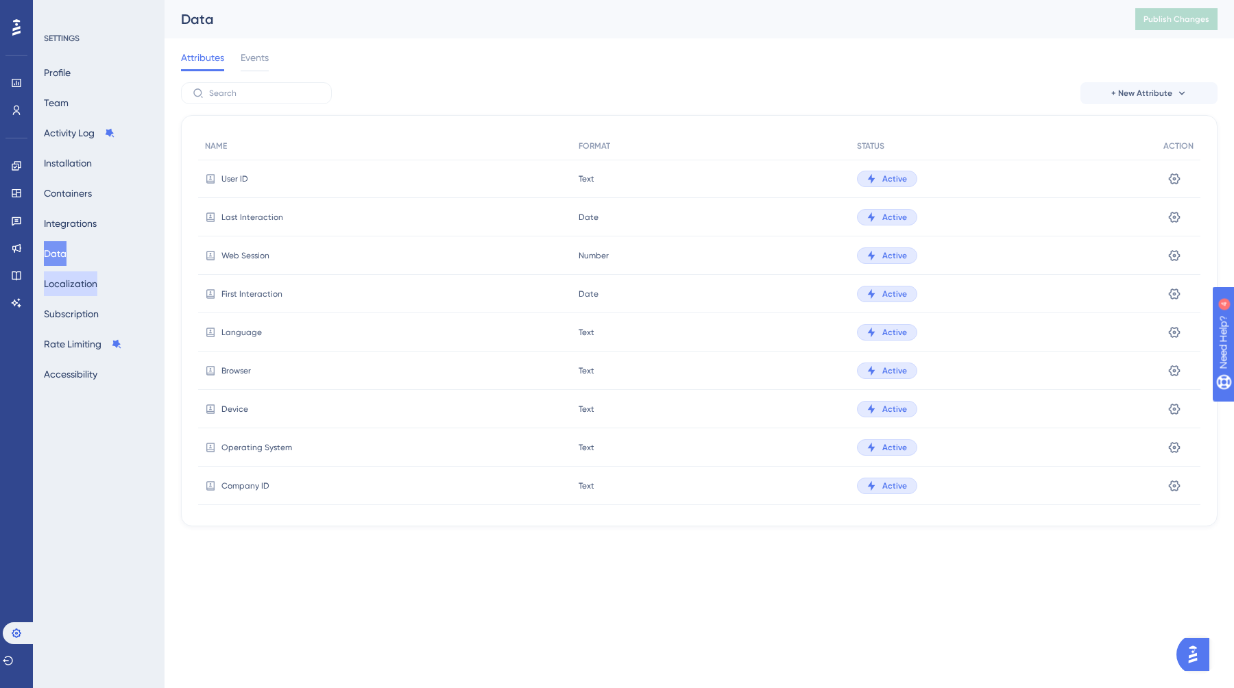
click at [64, 285] on button "Localization" at bounding box center [70, 283] width 53 height 25
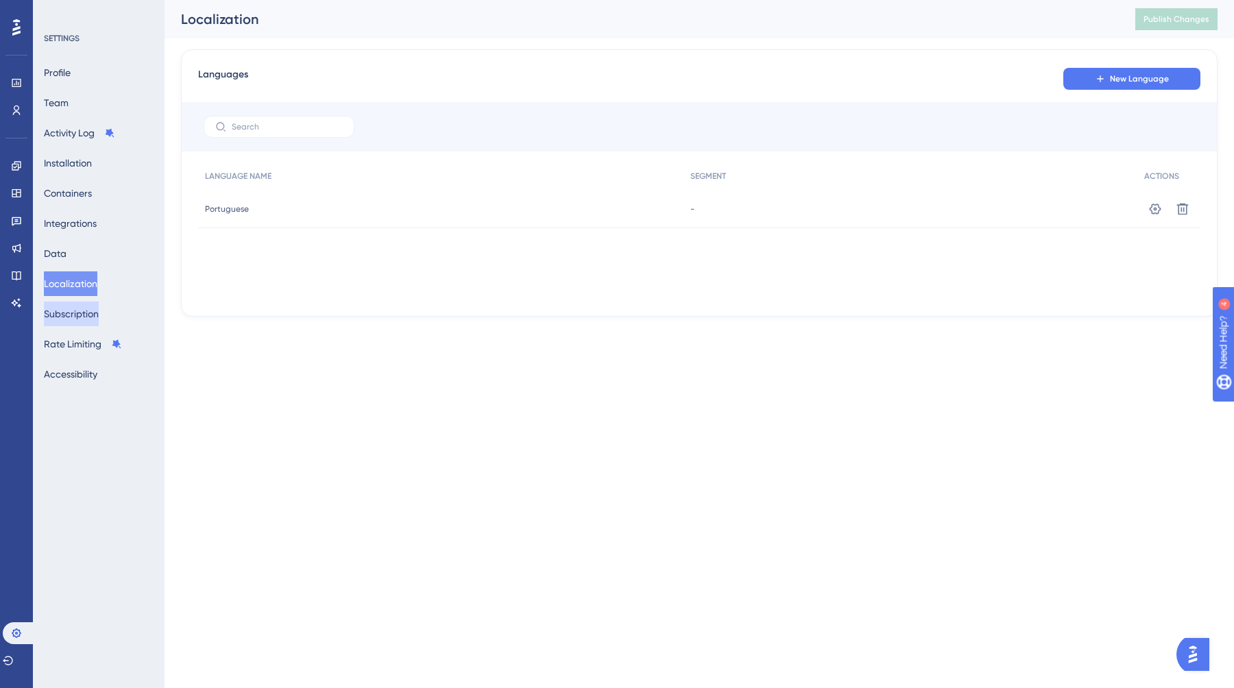
click at [66, 311] on button "Subscription" at bounding box center [71, 314] width 55 height 25
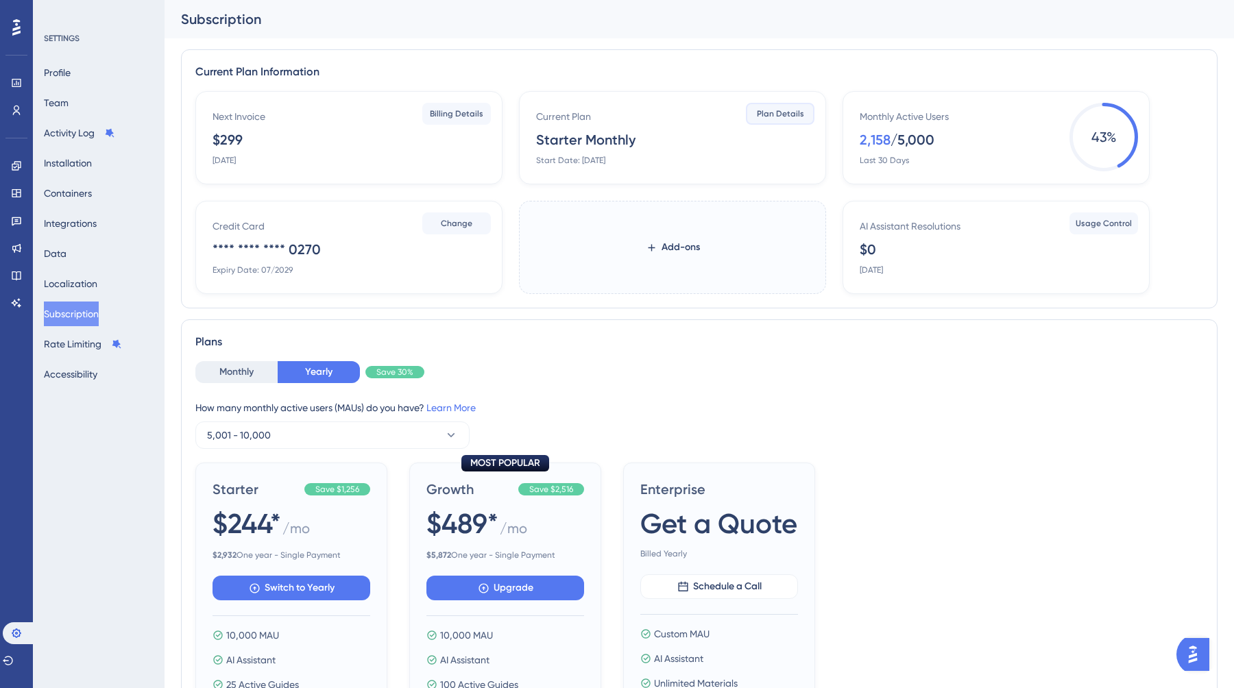
click at [768, 114] on span "Plan Details" at bounding box center [780, 113] width 47 height 11
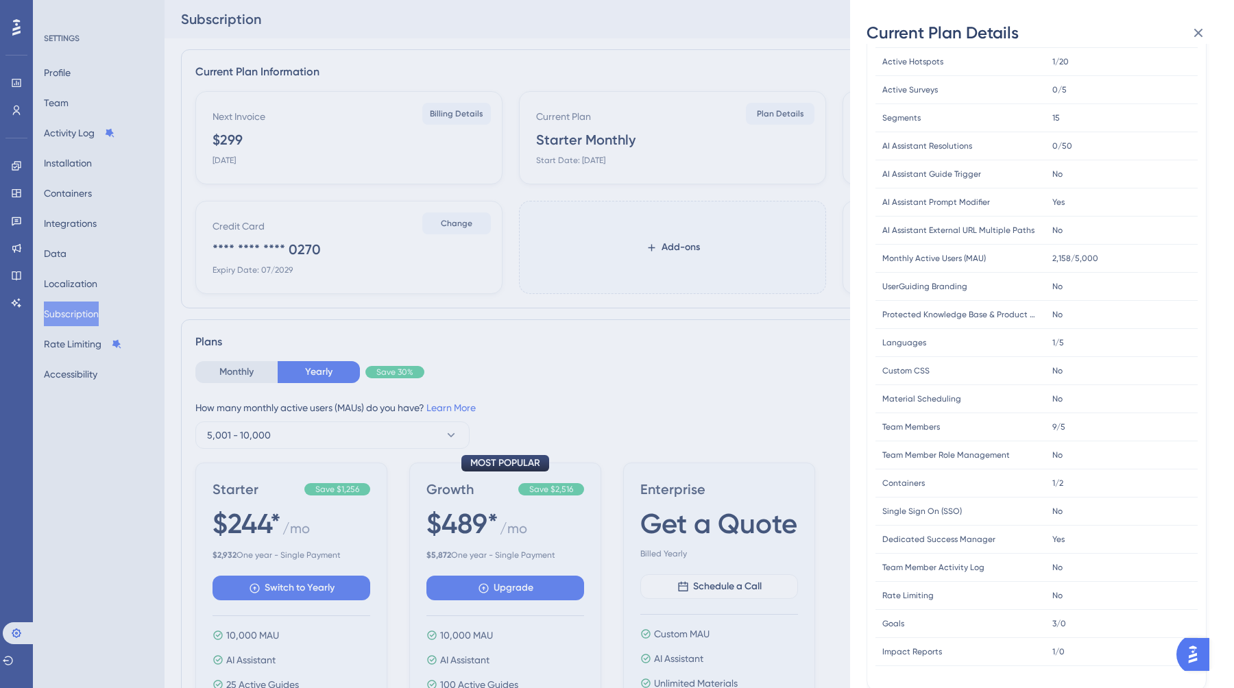
scroll to position [197, 0]
click at [908, 483] on span "Containers" at bounding box center [903, 479] width 42 height 11
click at [1204, 29] on icon at bounding box center [1198, 33] width 16 height 16
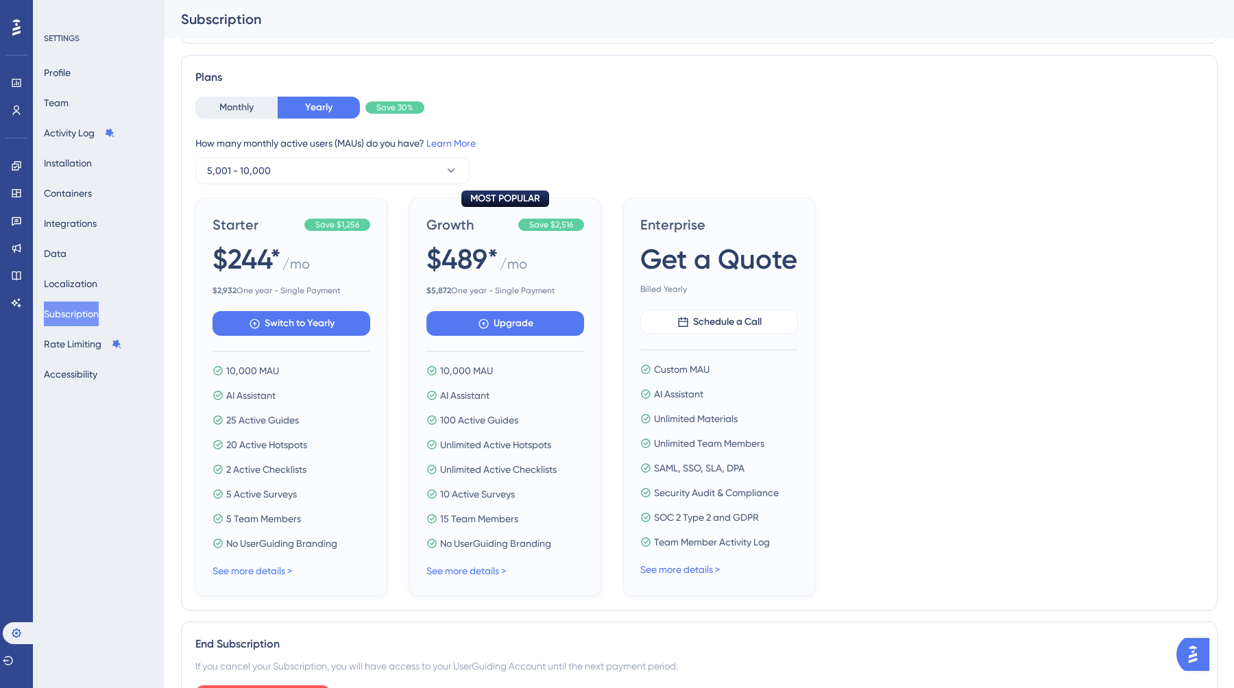
scroll to position [287, 0]
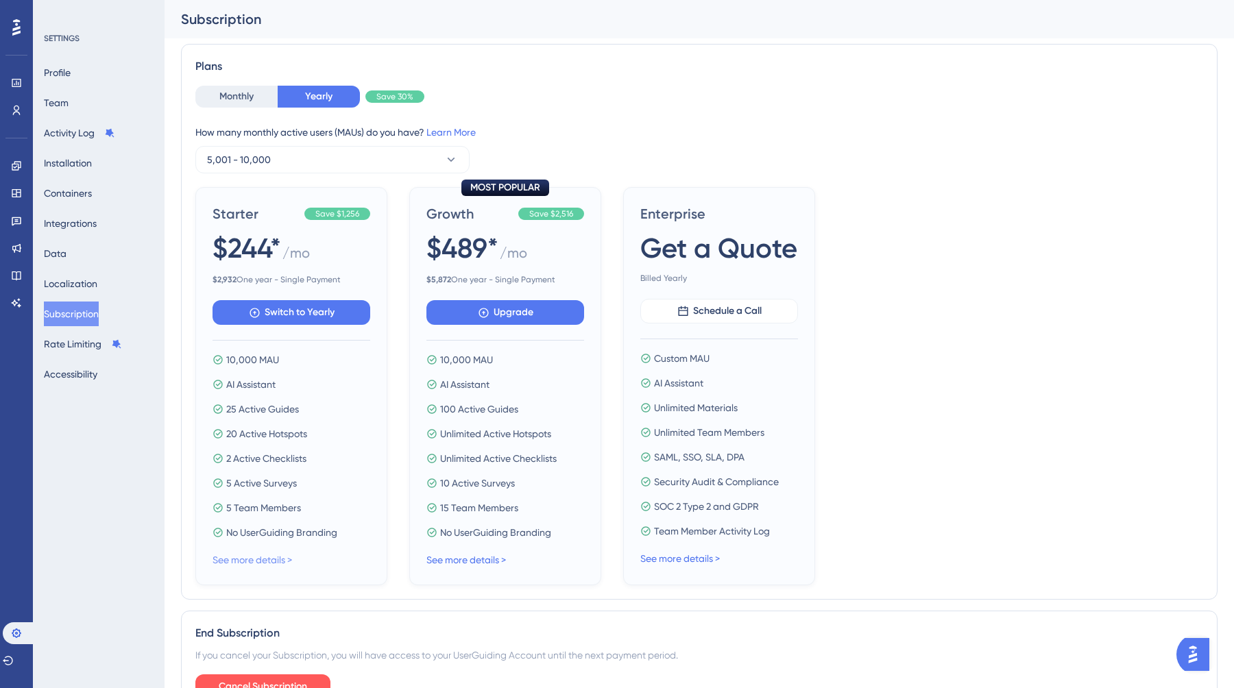
click at [281, 561] on link "See more details >" at bounding box center [252, 560] width 80 height 11
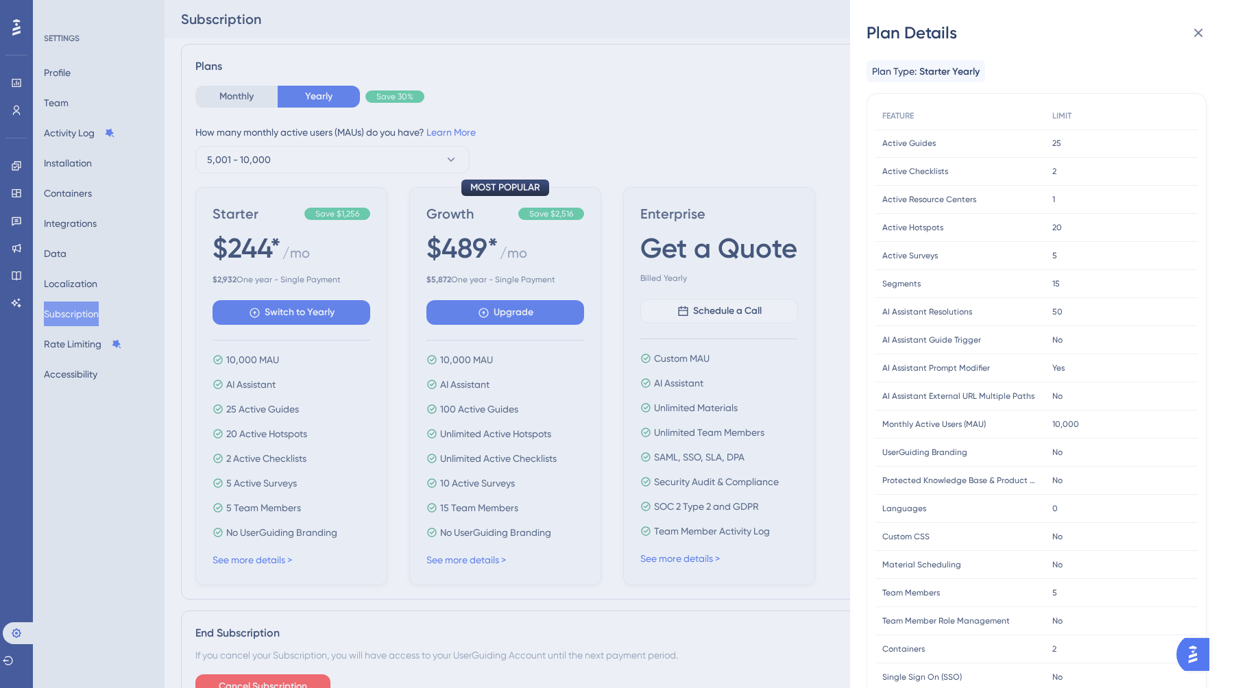
scroll to position [169, 0]
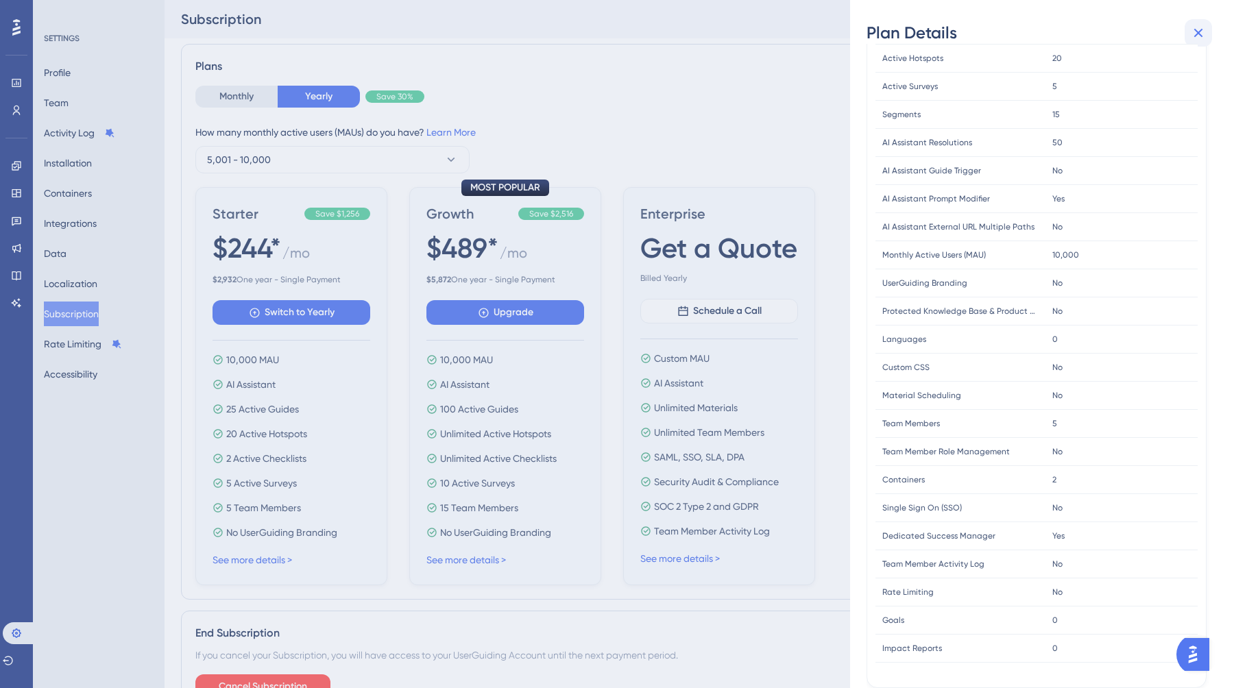
click at [1197, 36] on icon at bounding box center [1198, 33] width 16 height 16
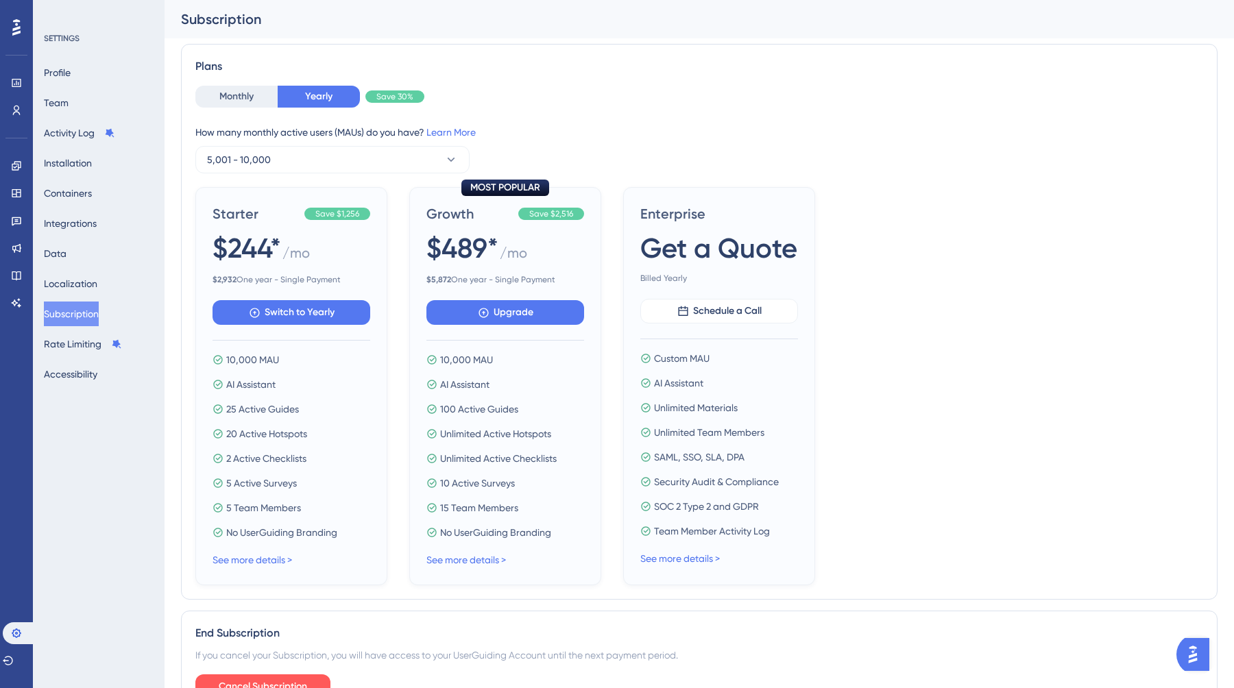
scroll to position [367, 0]
